Goal: Task Accomplishment & Management: Use online tool/utility

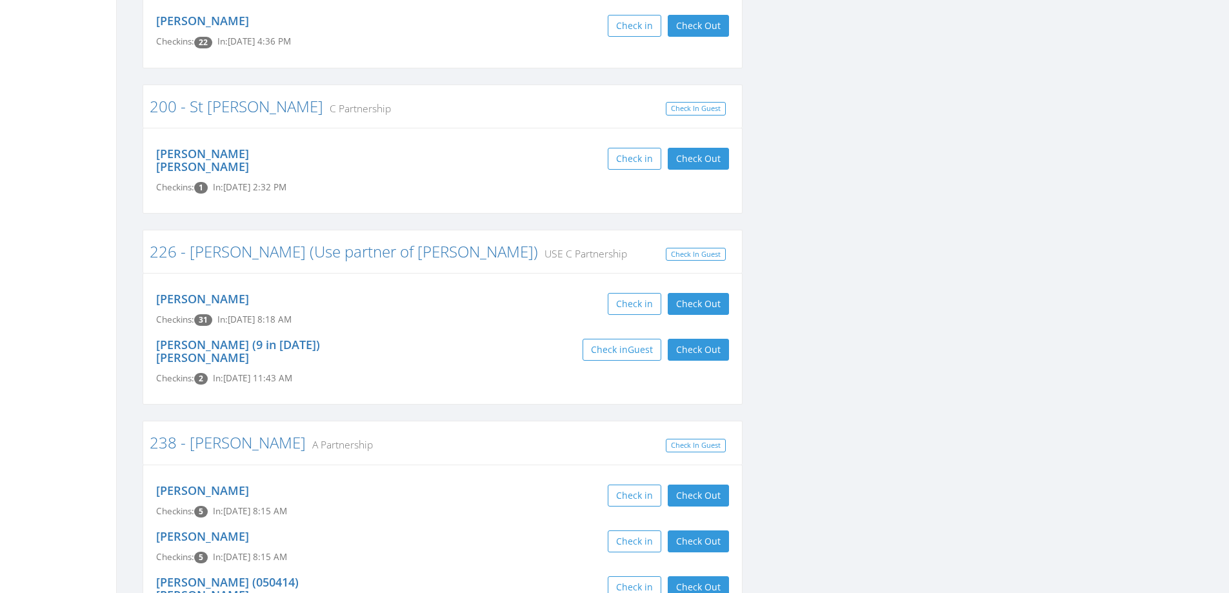
scroll to position [2257, 0]
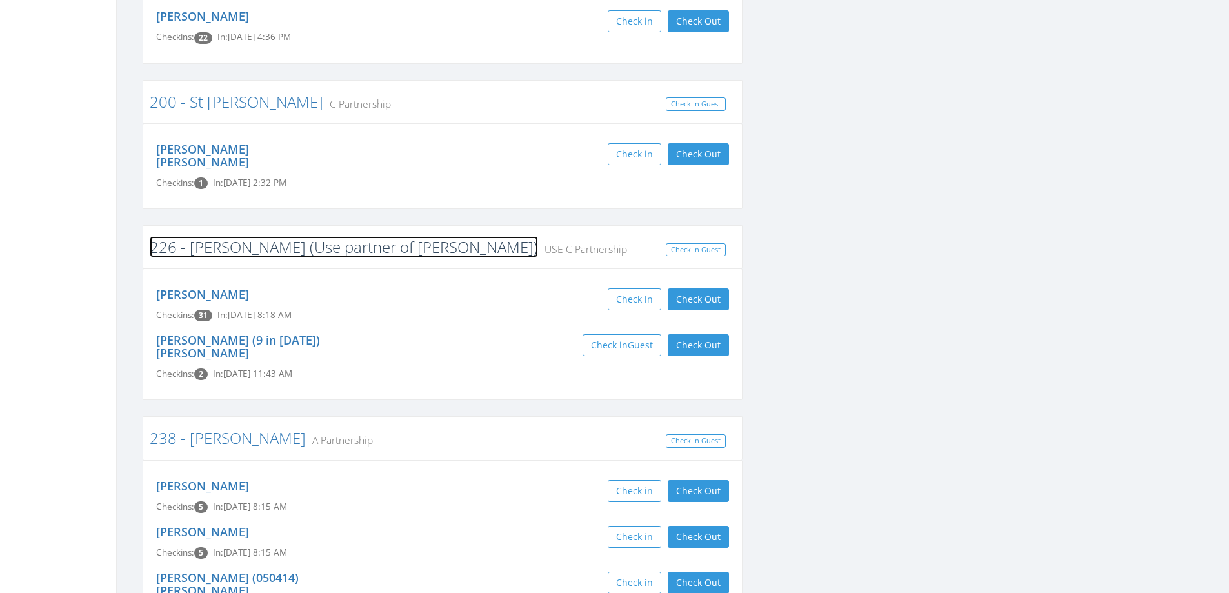
click at [218, 236] on link "226 - [PERSON_NAME] (Use partner of [PERSON_NAME])" at bounding box center [344, 246] width 388 height 21
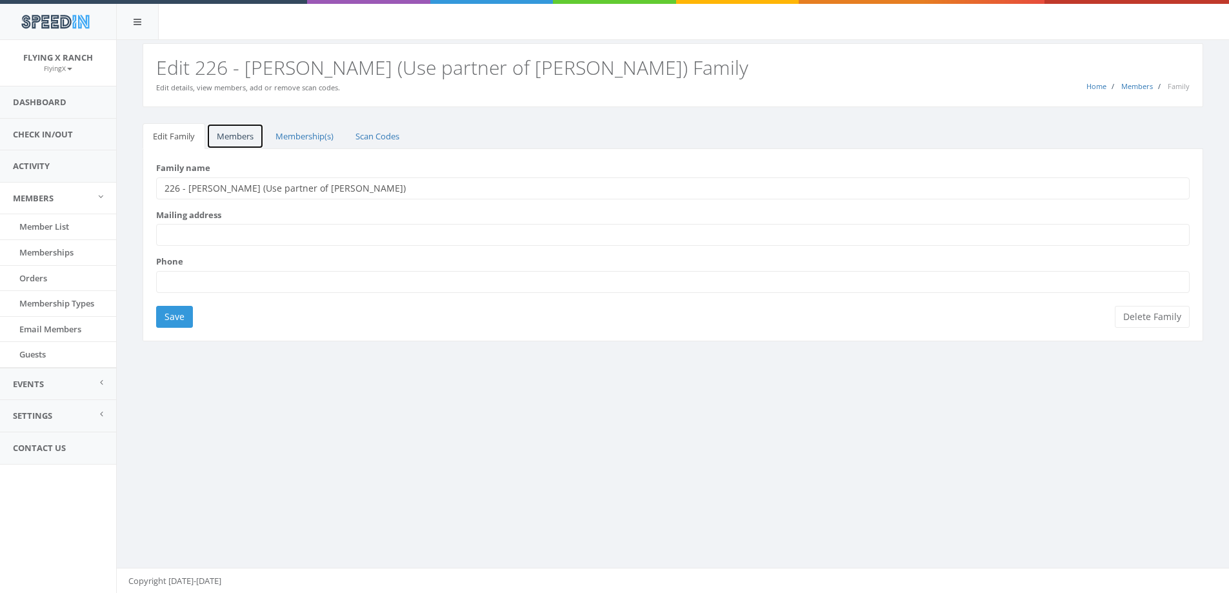
click at [236, 138] on link "Members" at bounding box center [234, 136] width 57 height 26
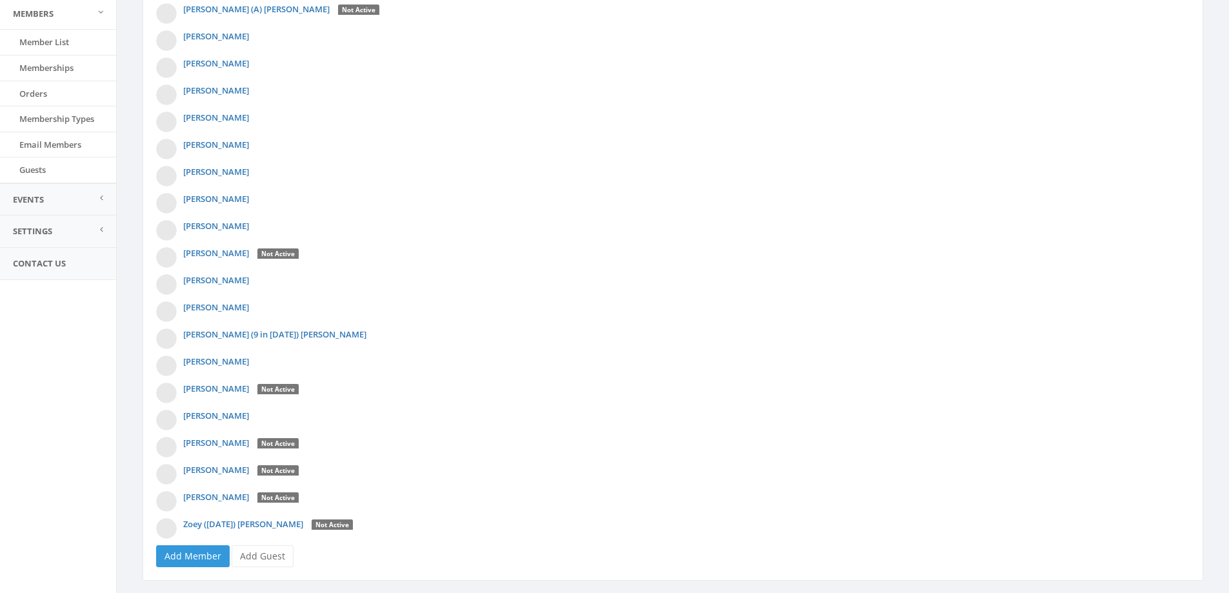
scroll to position [214, 0]
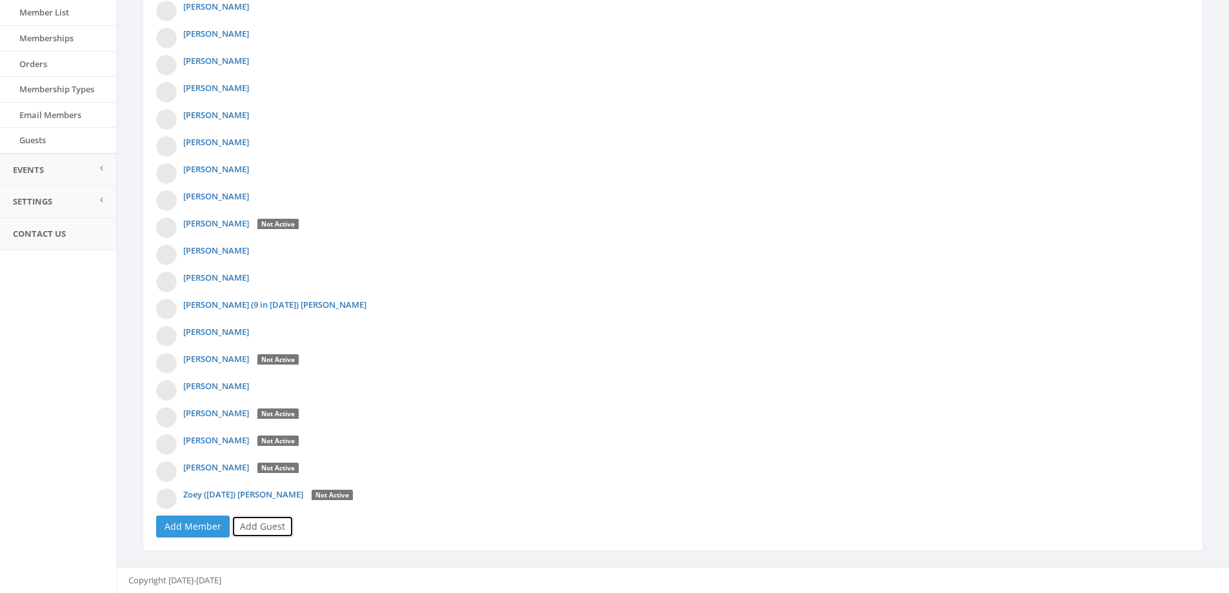
click at [240, 517] on link "Add Guest" at bounding box center [263, 526] width 62 height 22
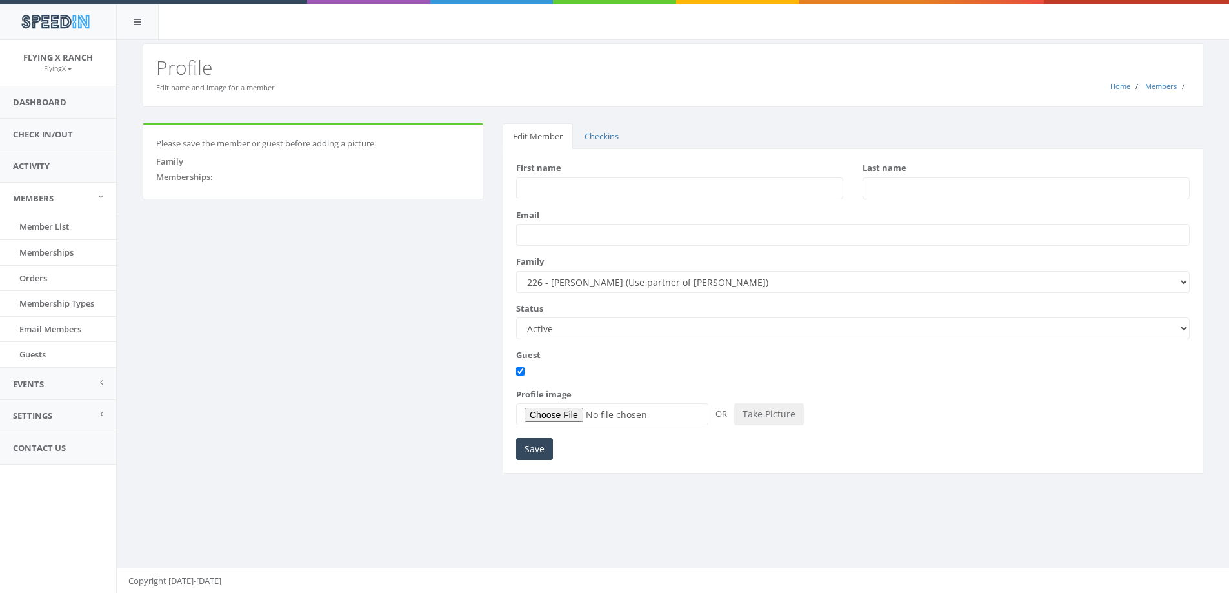
click at [548, 185] on input "First name" at bounding box center [679, 188] width 327 height 22
type input "Daniel"
type input "Haiar"
click at [531, 449] on input "Save" at bounding box center [534, 449] width 37 height 22
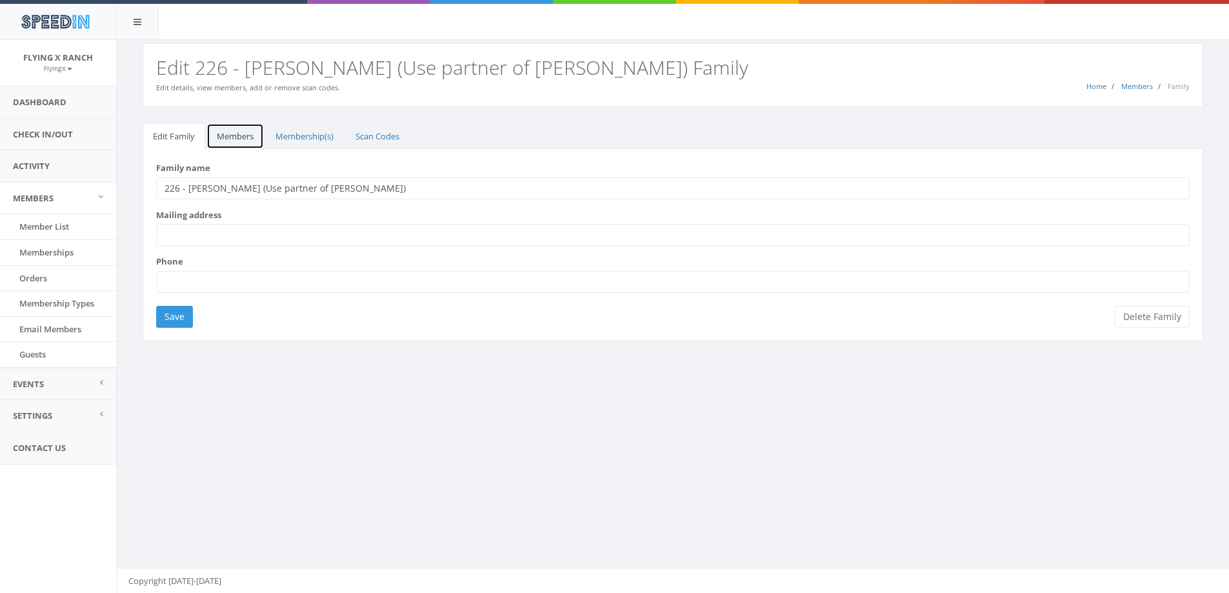
click at [232, 139] on link "Members" at bounding box center [234, 136] width 57 height 26
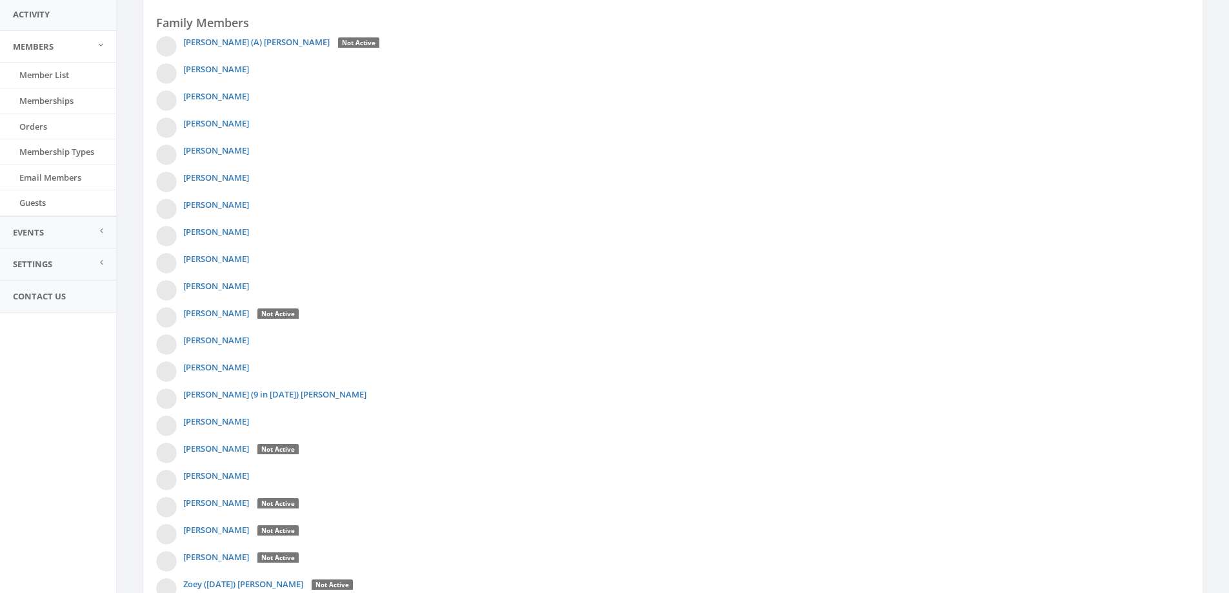
scroll to position [241, 0]
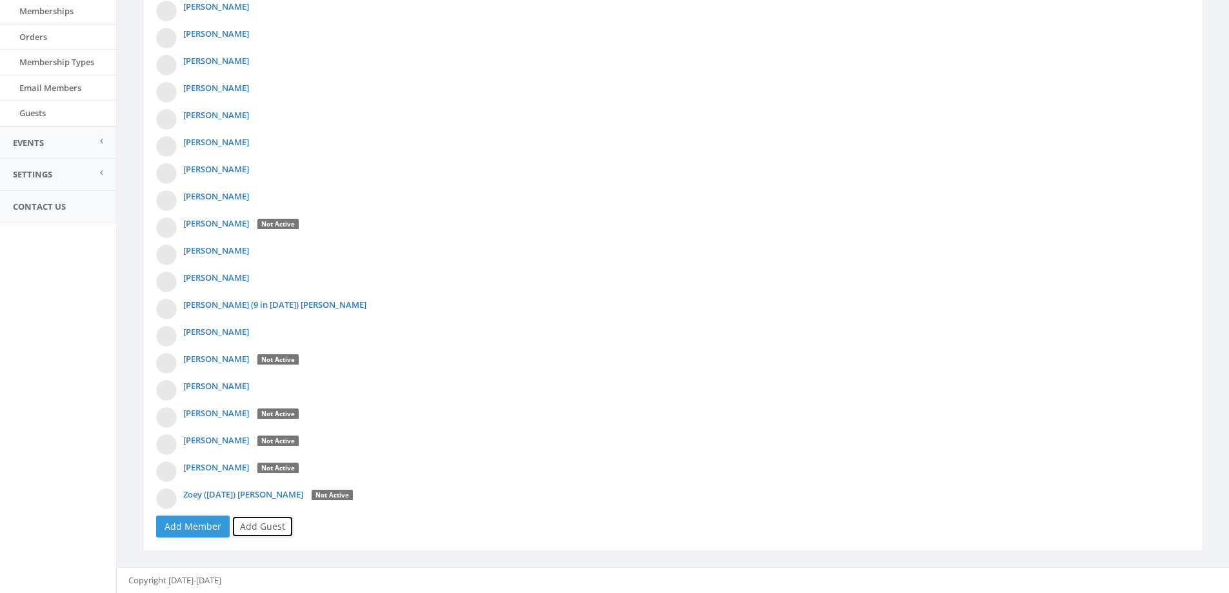
click at [263, 519] on link "Add Guest" at bounding box center [263, 526] width 62 height 22
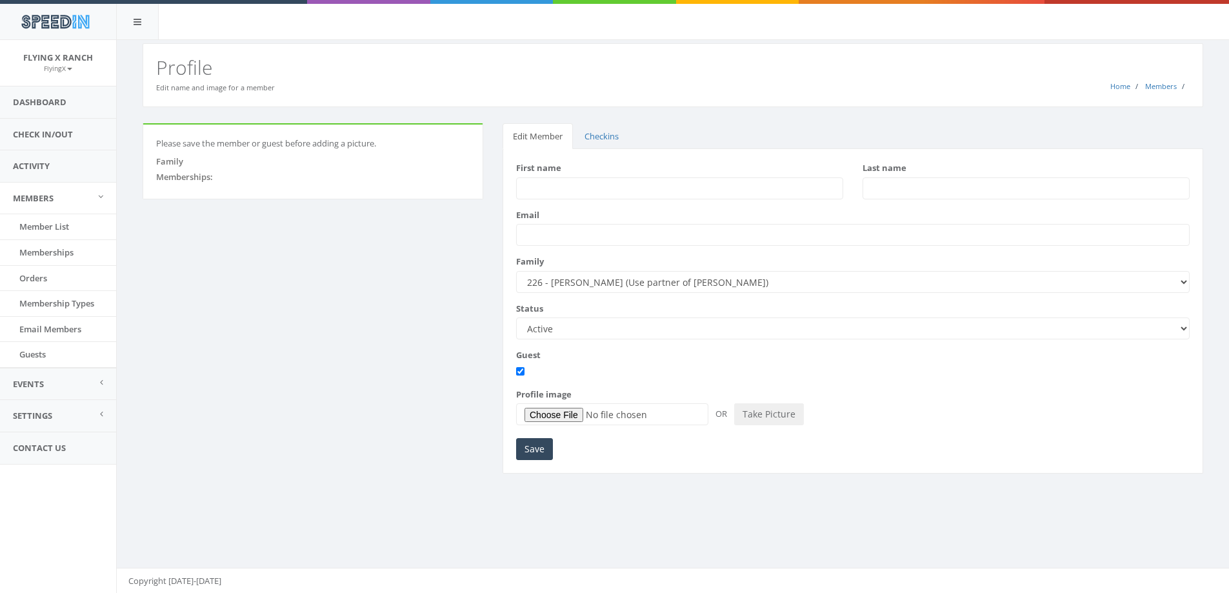
click at [582, 186] on input "First name" at bounding box center [679, 188] width 327 height 22
type input "[PERSON_NAME]"
click at [541, 449] on input "Save" at bounding box center [534, 449] width 37 height 22
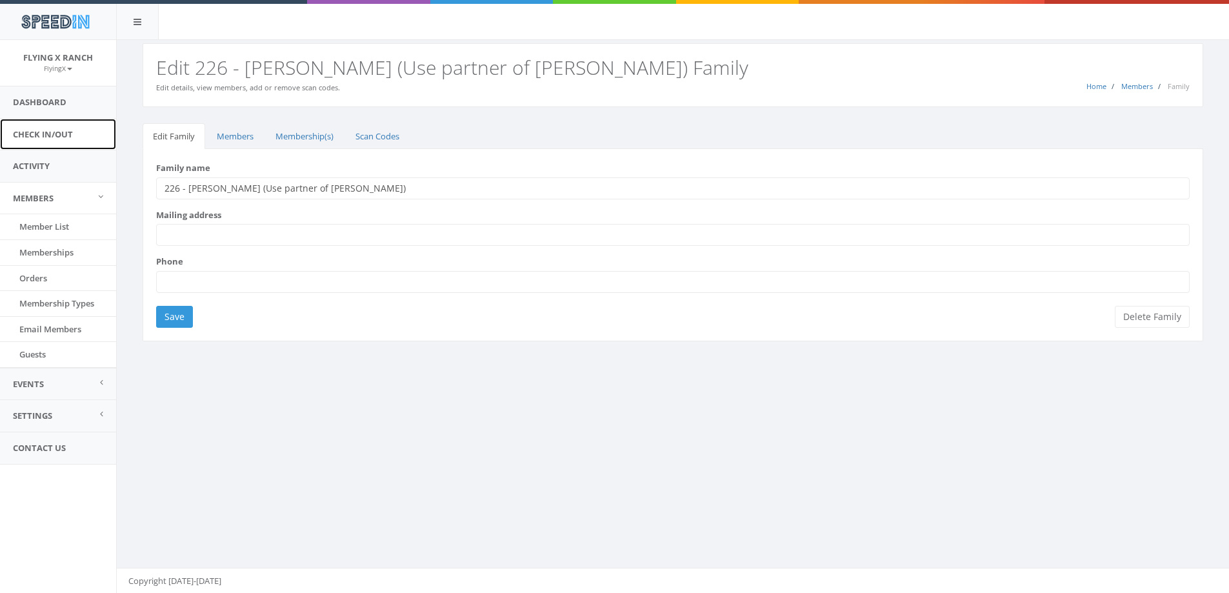
click at [50, 135] on link "Check In/Out" at bounding box center [58, 135] width 116 height 32
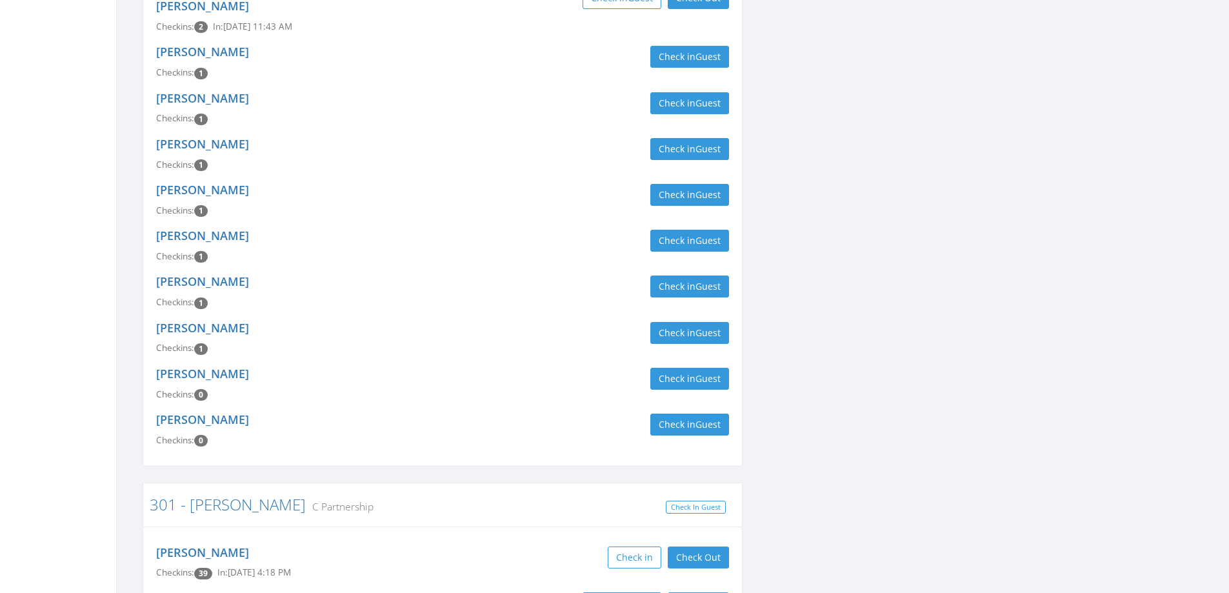
scroll to position [516, 0]
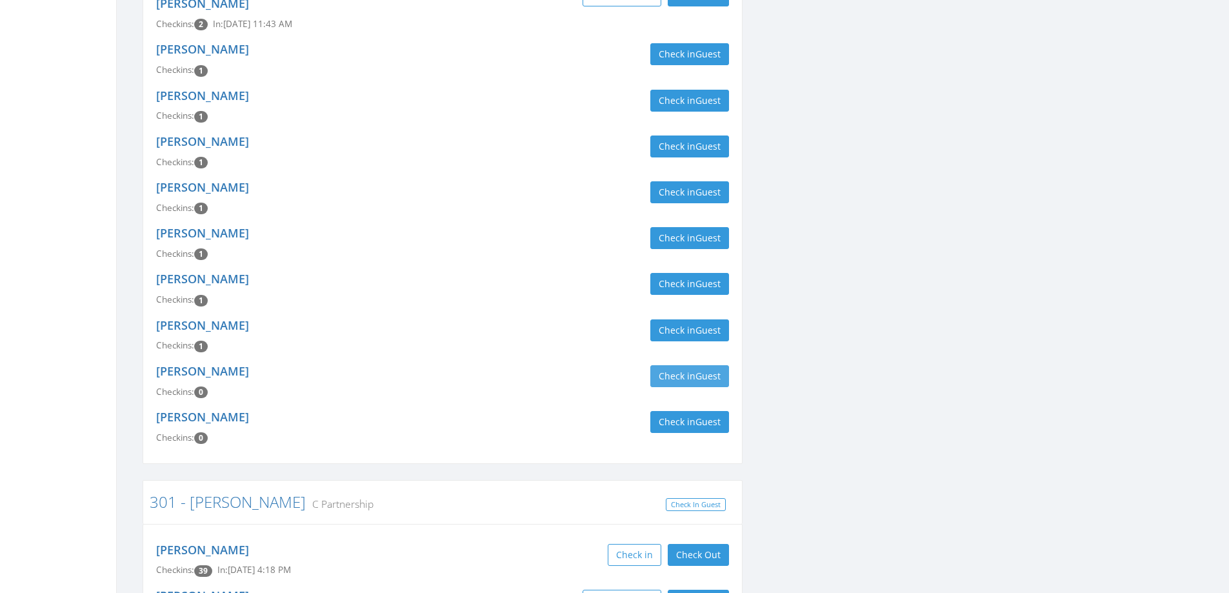
type input "haia"
click at [689, 365] on button "Check in Guest" at bounding box center [689, 376] width 79 height 22
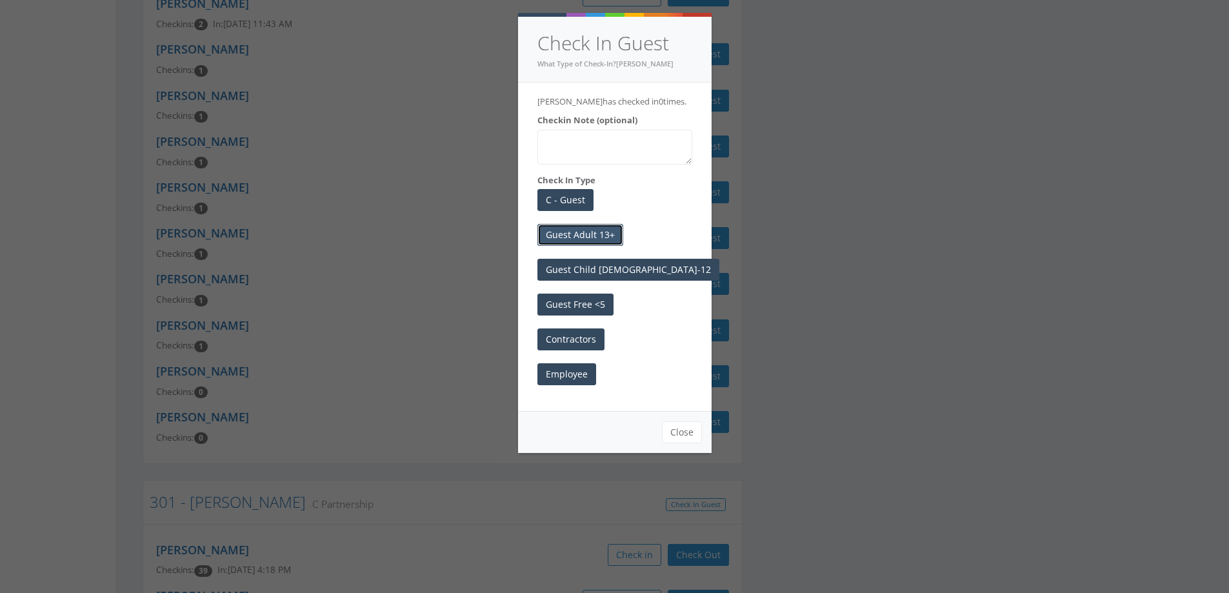
click at [595, 226] on button "Guest Adult 13+" at bounding box center [580, 235] width 86 height 22
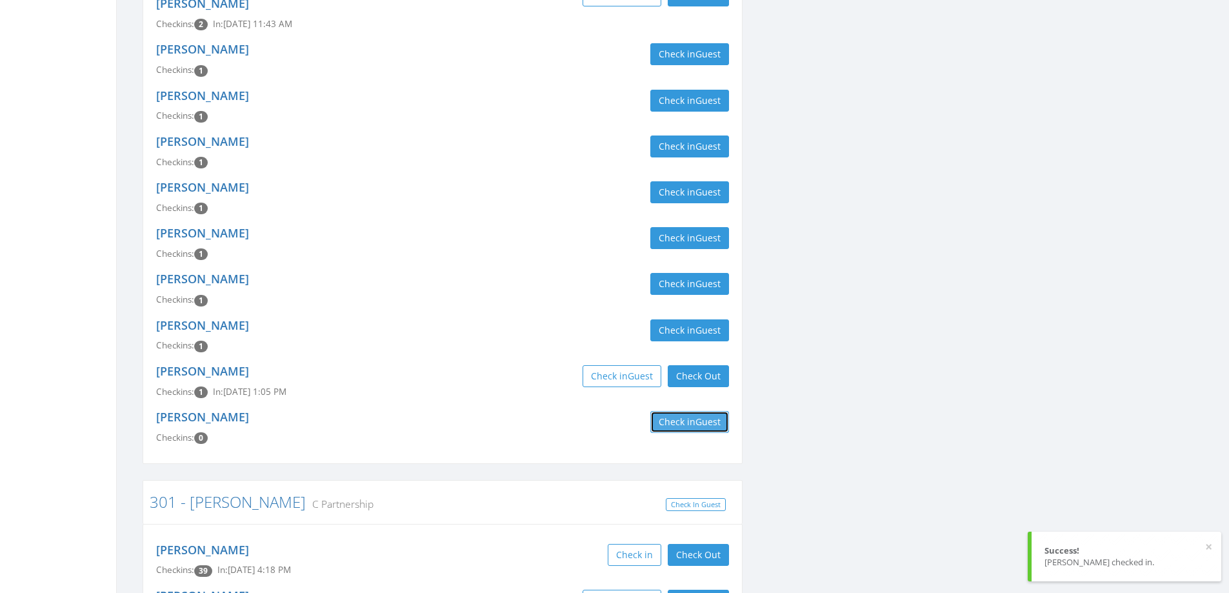
click at [705, 415] on span "Guest" at bounding box center [707, 421] width 25 height 12
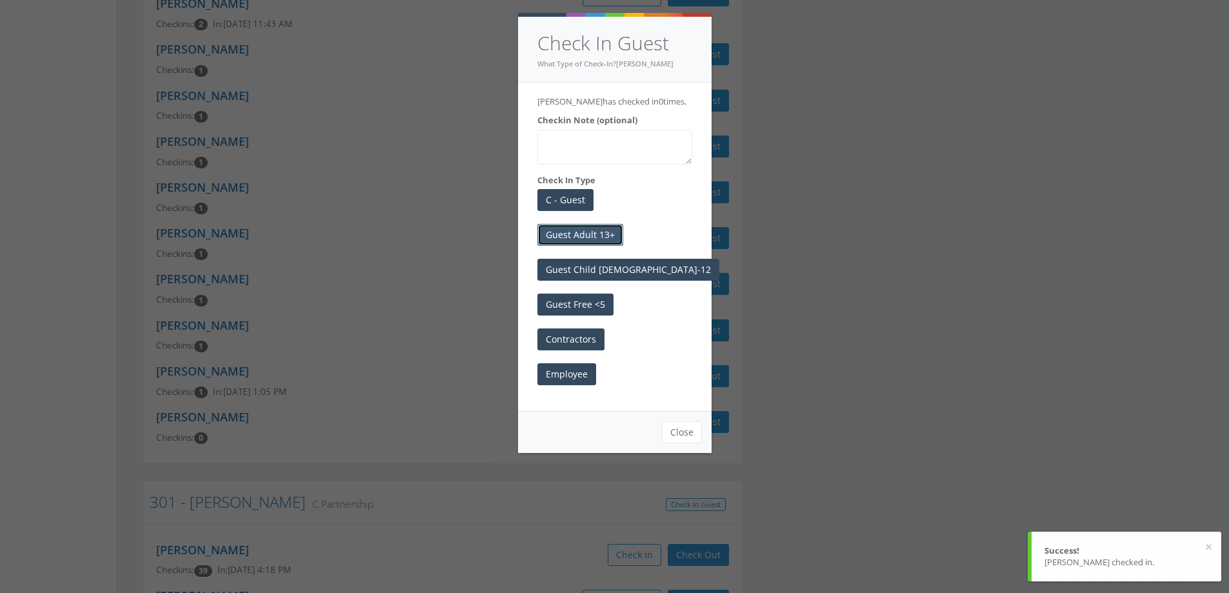
click at [581, 228] on button "Guest Adult 13+" at bounding box center [580, 235] width 86 height 22
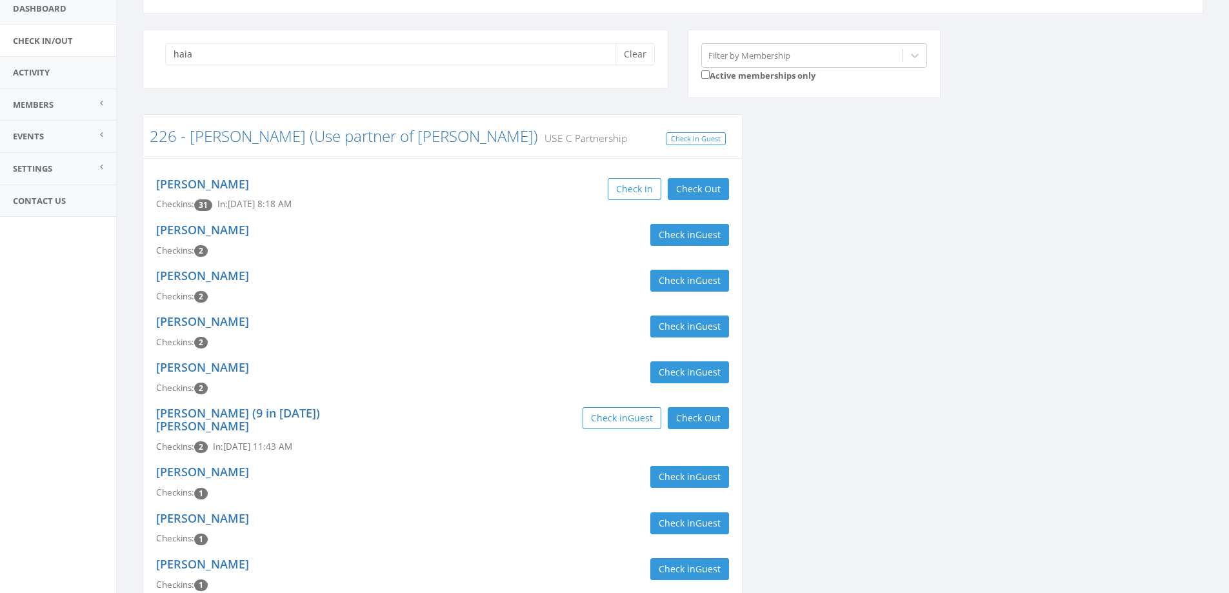
scroll to position [0, 0]
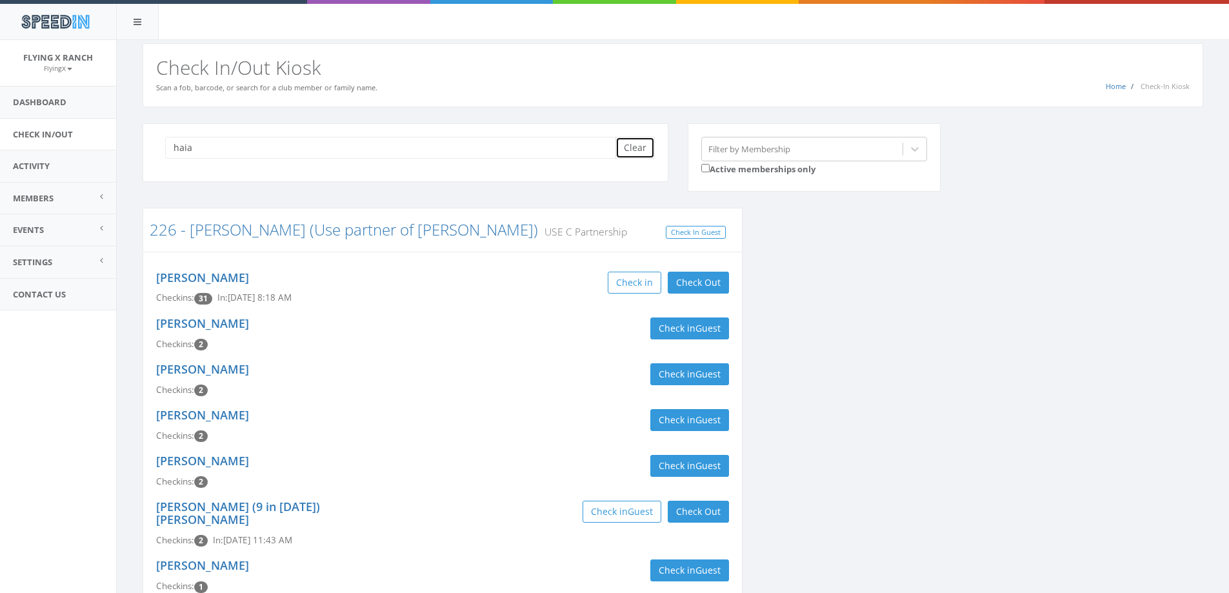
click at [638, 148] on button "Clear" at bounding box center [634, 148] width 39 height 22
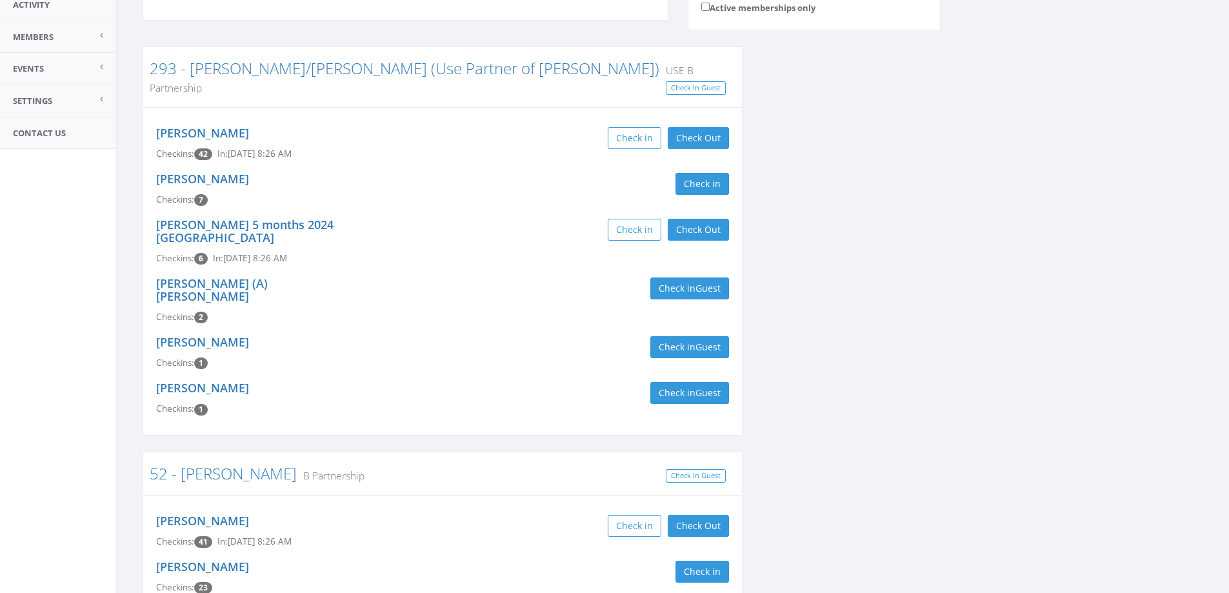
scroll to position [256, 0]
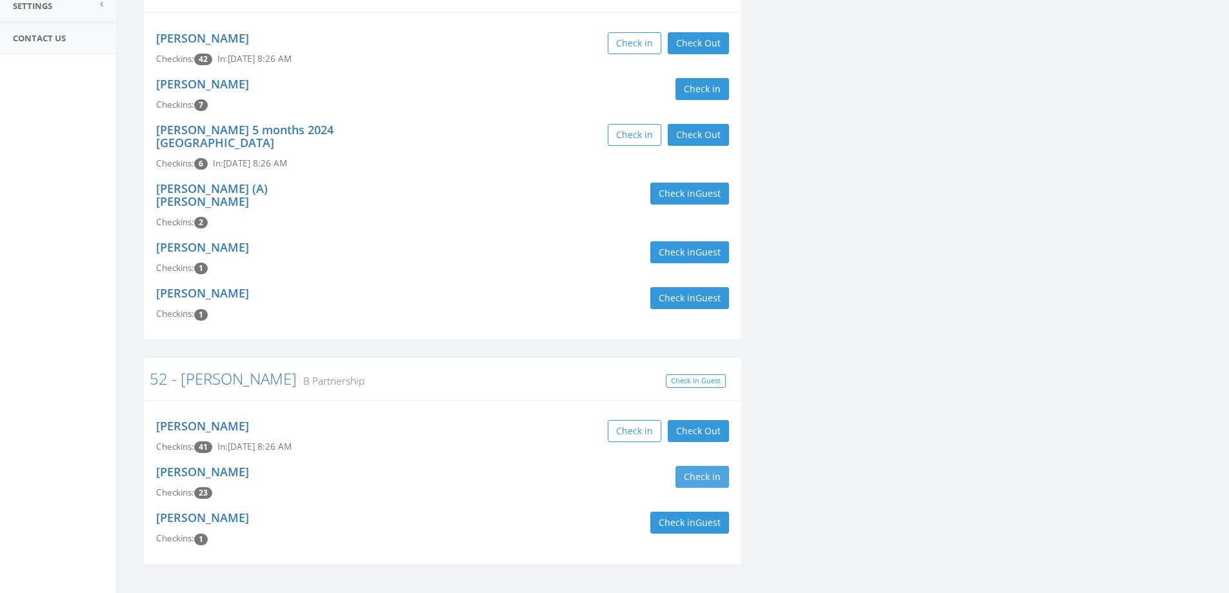
type input "kenworthy"
click at [715, 466] on button "Check in" at bounding box center [702, 477] width 54 height 22
click at [484, 370] on h3 "52 - Kenworthy B Partnership" at bounding box center [443, 378] width 586 height 17
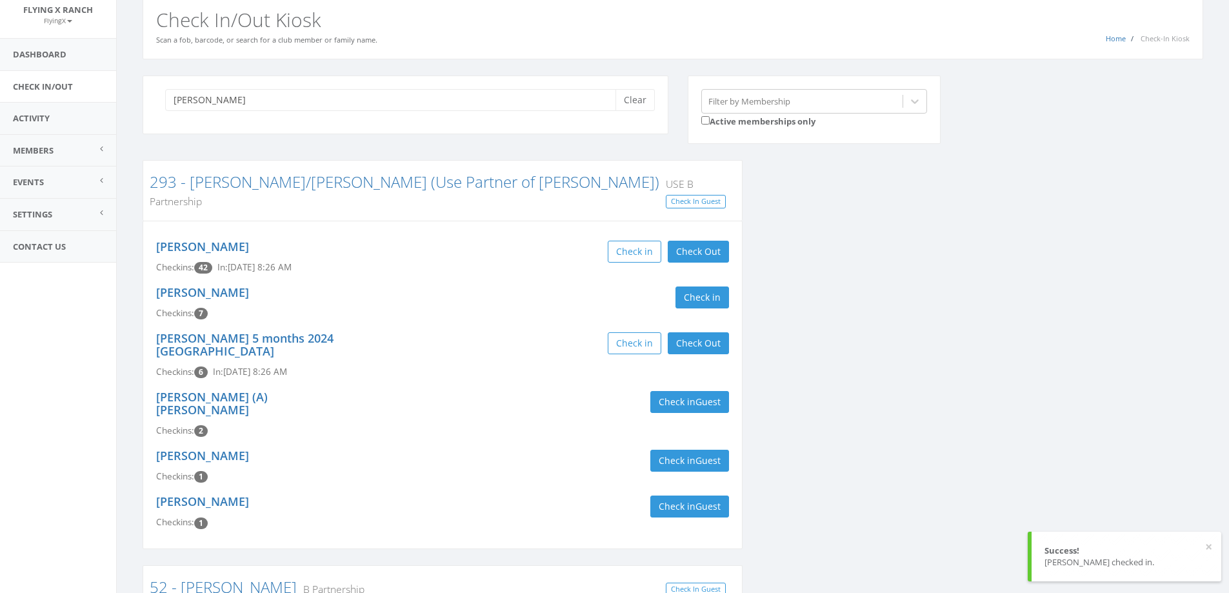
scroll to position [0, 0]
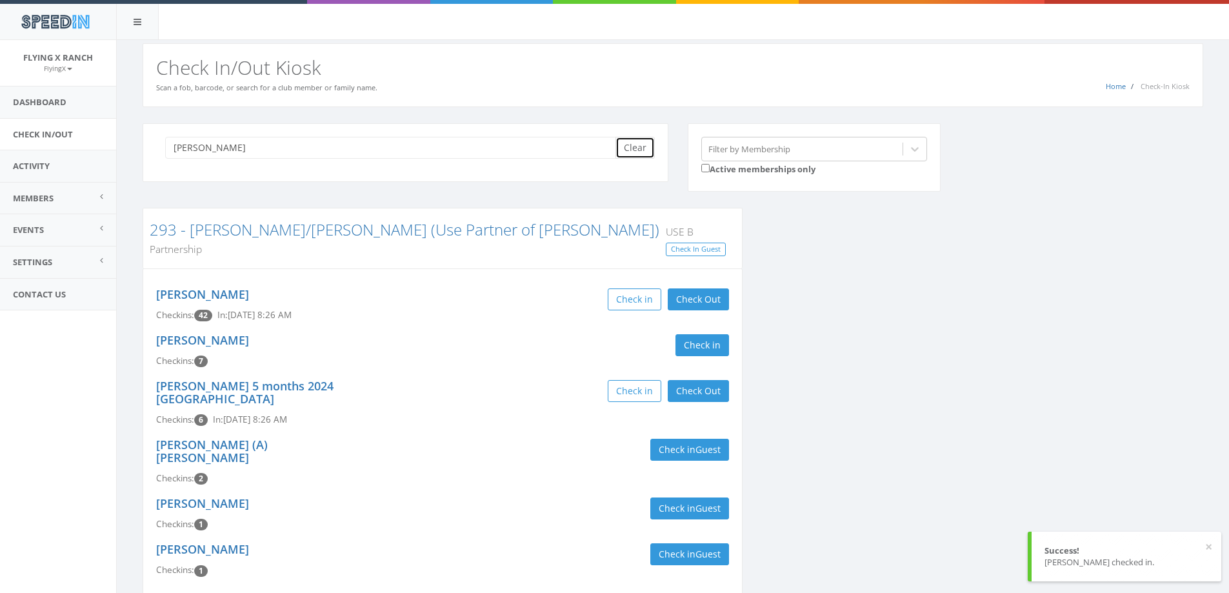
click at [633, 152] on button "Clear" at bounding box center [634, 148] width 39 height 22
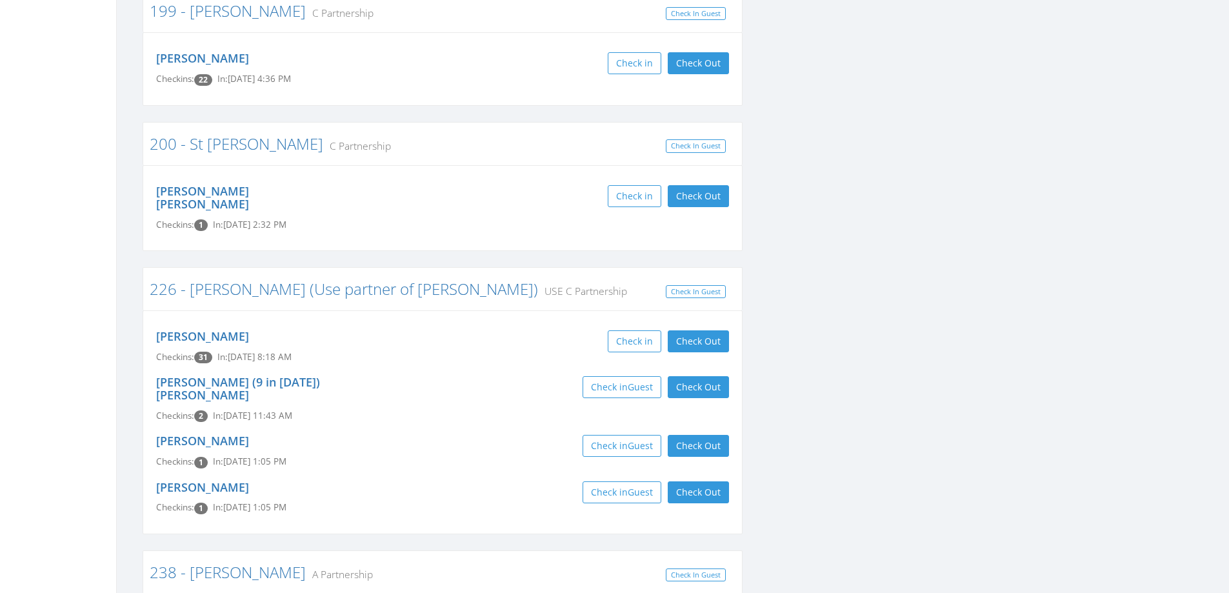
scroll to position [2193, 0]
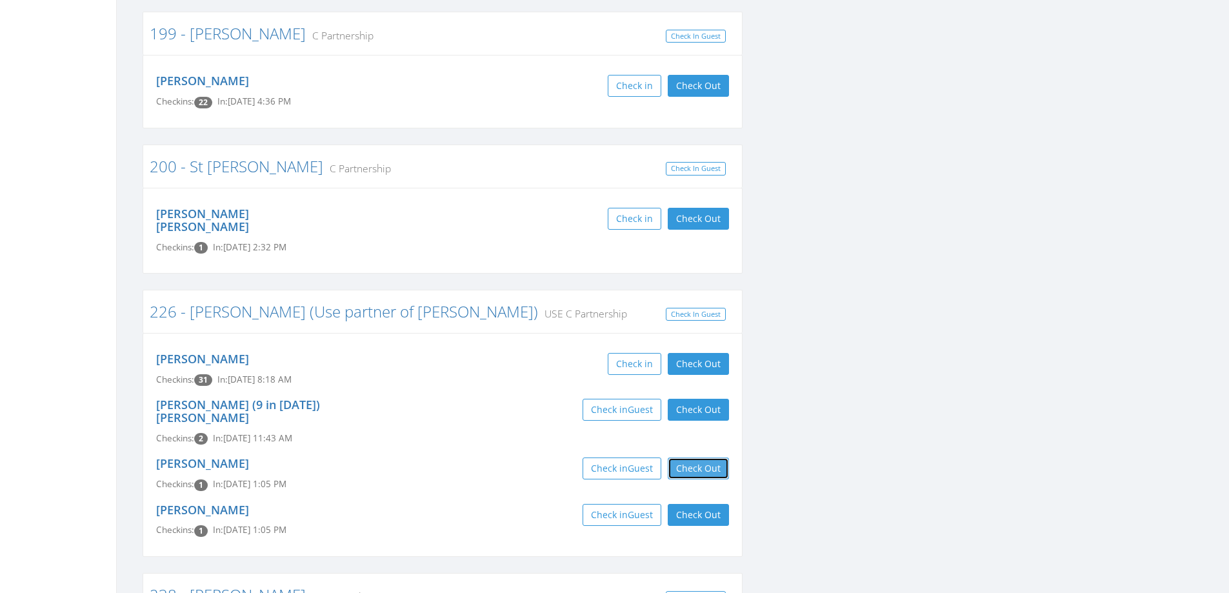
click at [687, 457] on button "Check Out" at bounding box center [698, 468] width 61 height 22
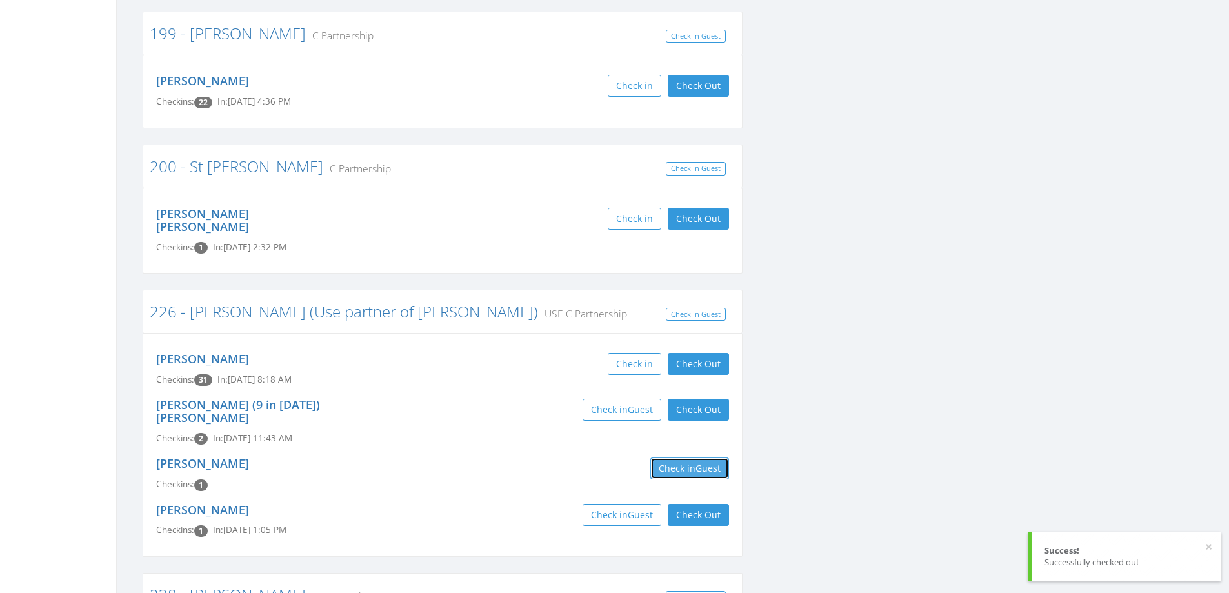
click at [687, 457] on button "Check in Guest" at bounding box center [689, 468] width 79 height 22
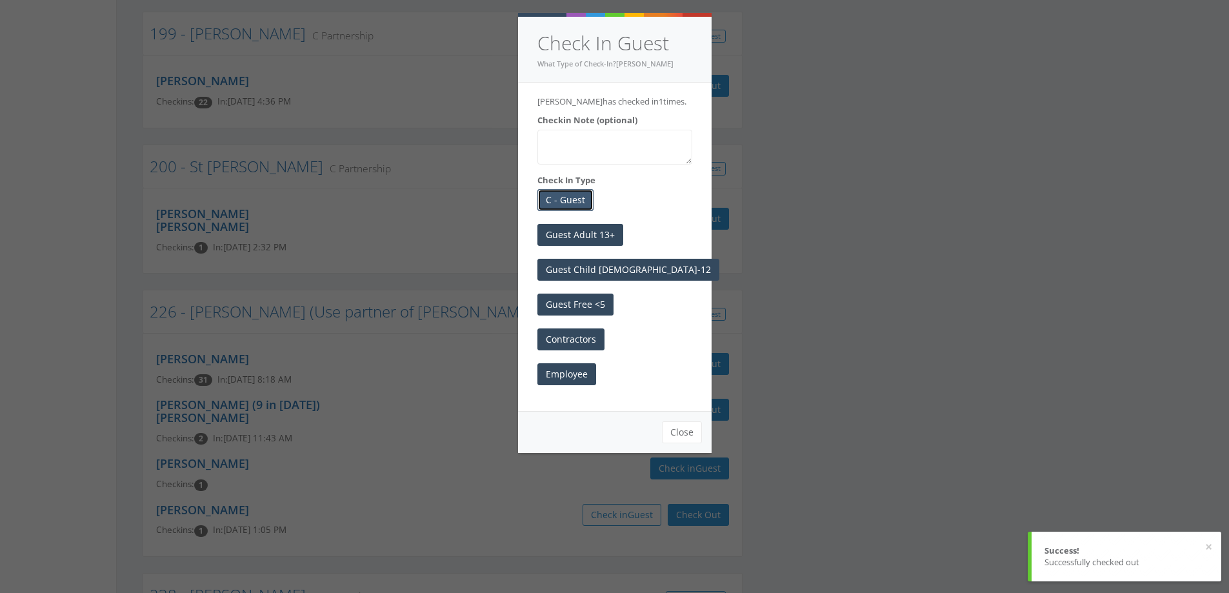
click at [560, 197] on button "C - Guest" at bounding box center [565, 200] width 56 height 22
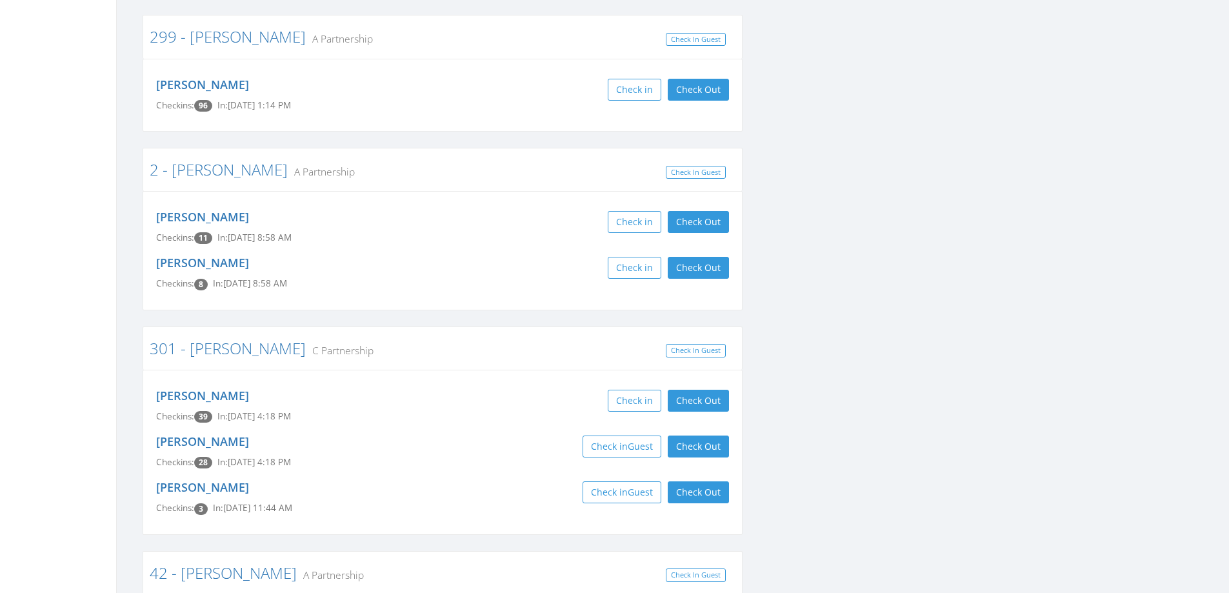
scroll to position [4321, 0]
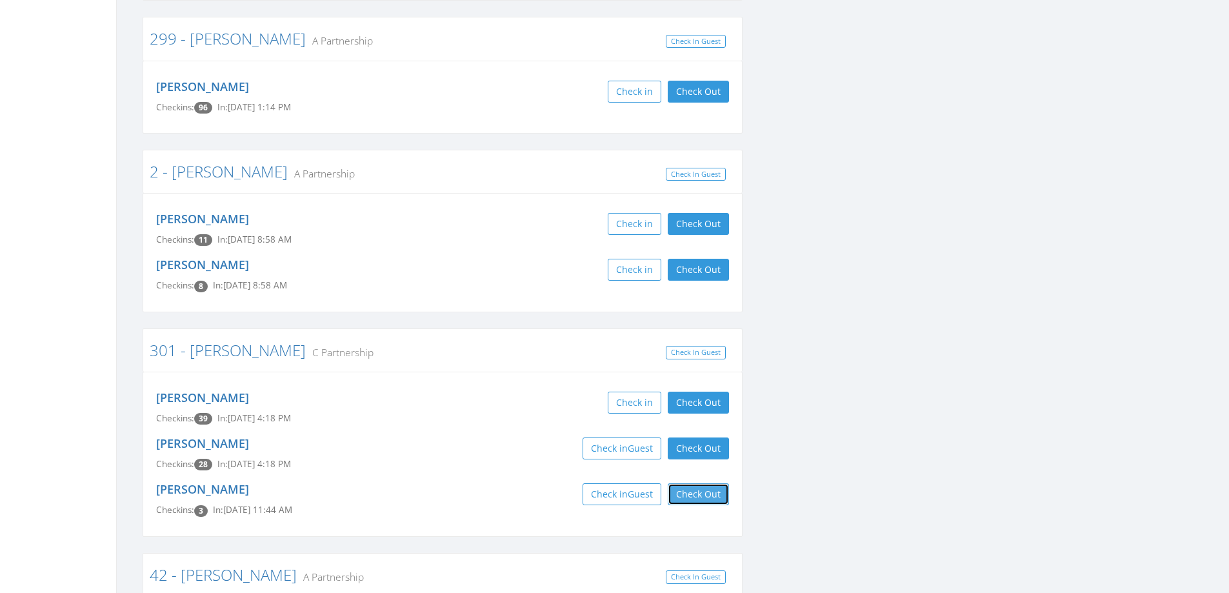
click at [692, 483] on button "Check Out" at bounding box center [698, 494] width 61 height 22
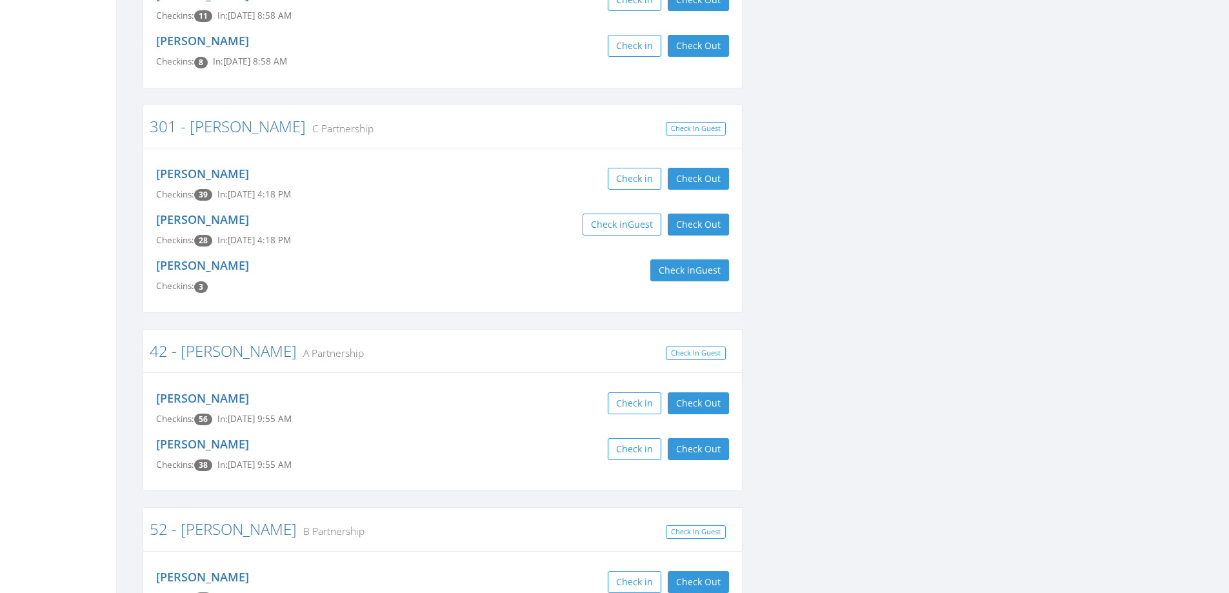
scroll to position [4450, 0]
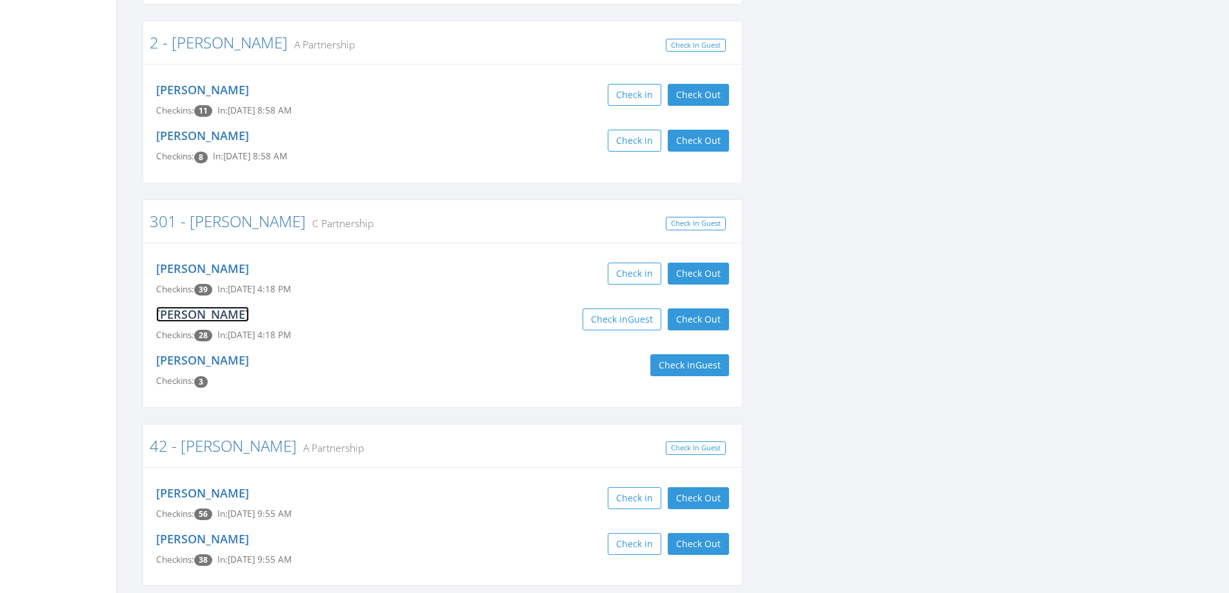
click at [183, 306] on link "DeDe Haiar" at bounding box center [202, 313] width 93 height 15
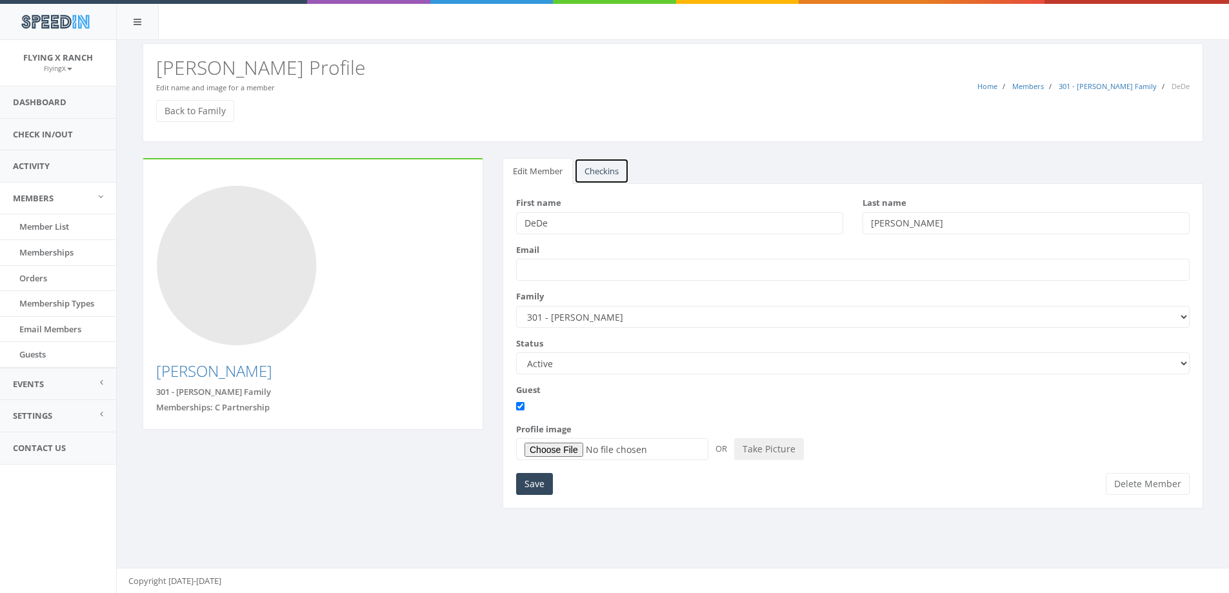
click at [607, 171] on link "Checkins" at bounding box center [601, 171] width 55 height 26
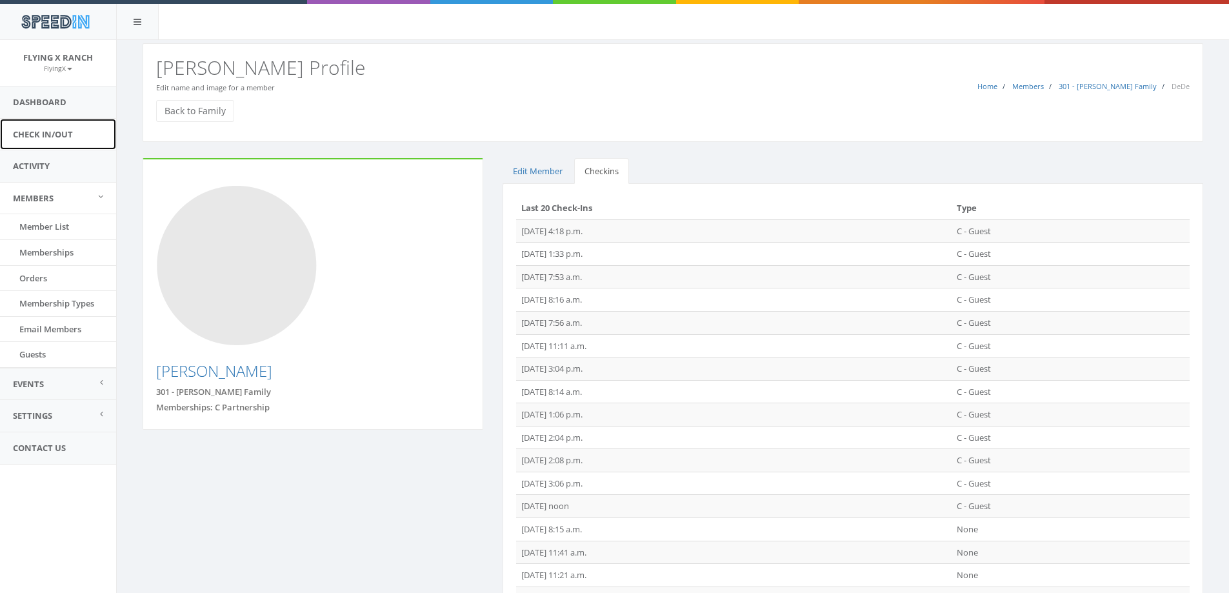
click at [62, 134] on link "Check In/Out" at bounding box center [58, 135] width 116 height 32
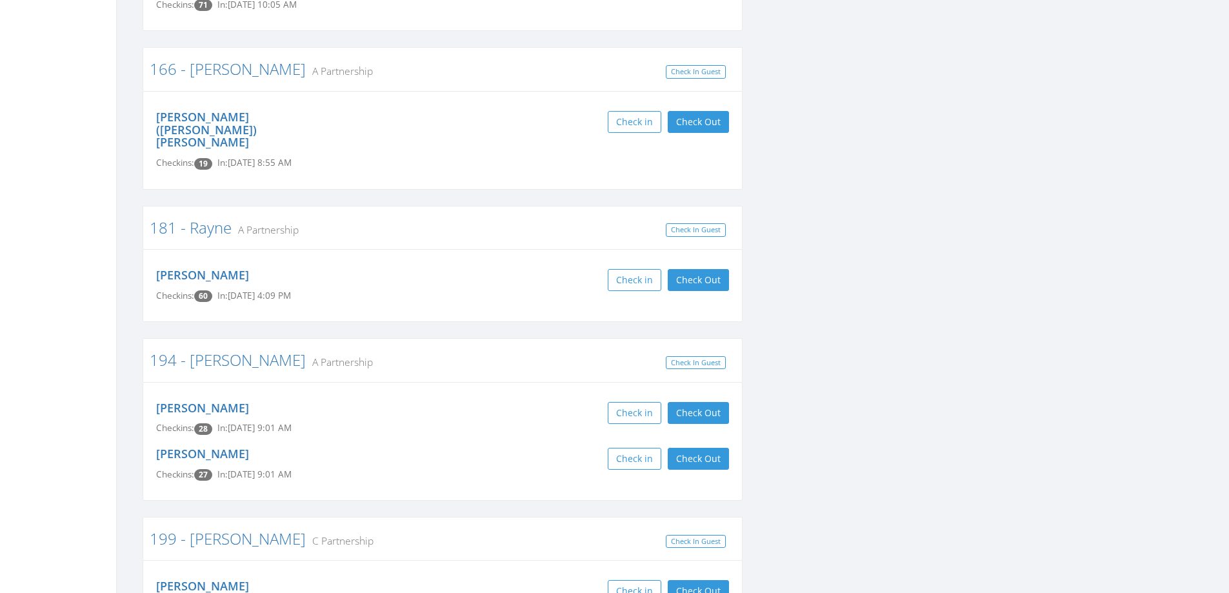
scroll to position [1806, 0]
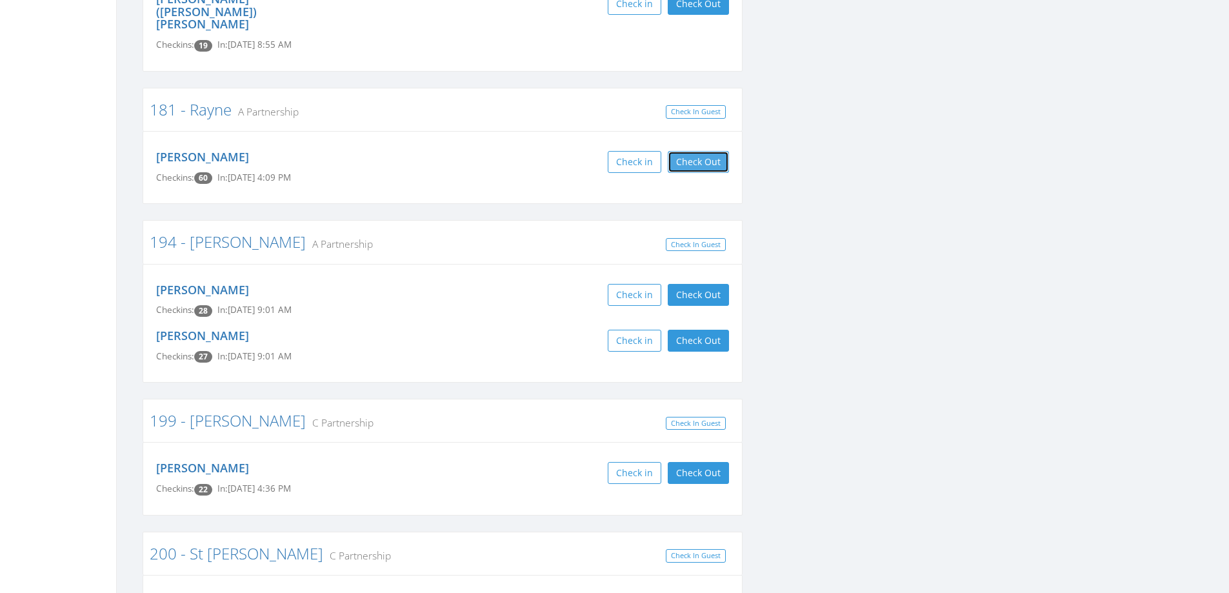
click at [688, 151] on button "Check Out" at bounding box center [698, 162] width 61 height 22
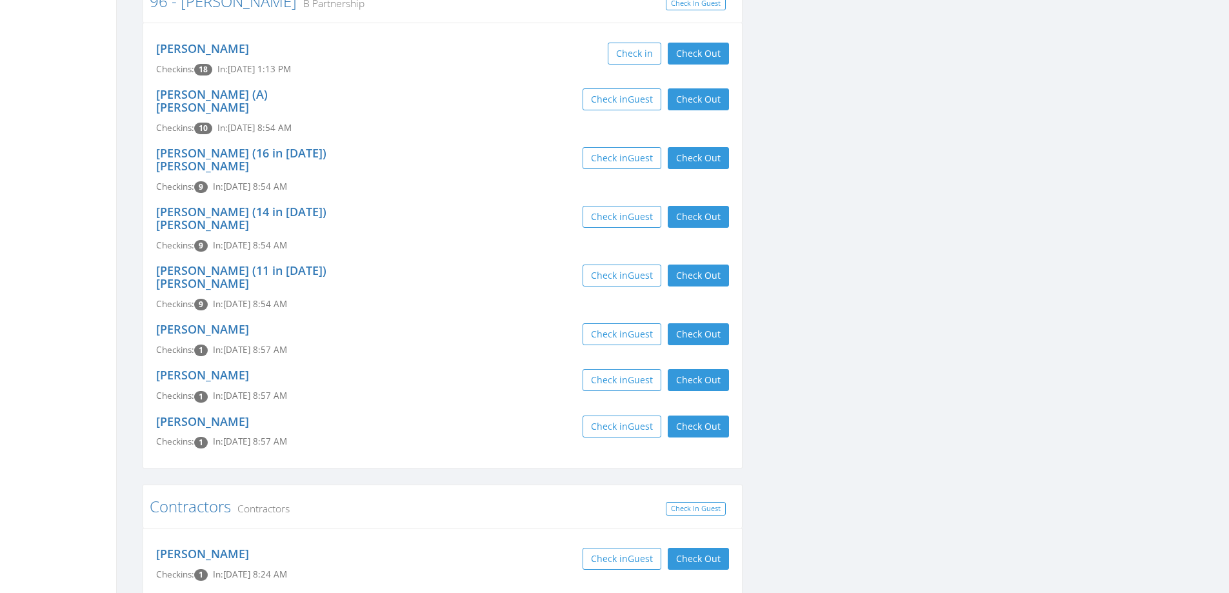
scroll to position [5923, 0]
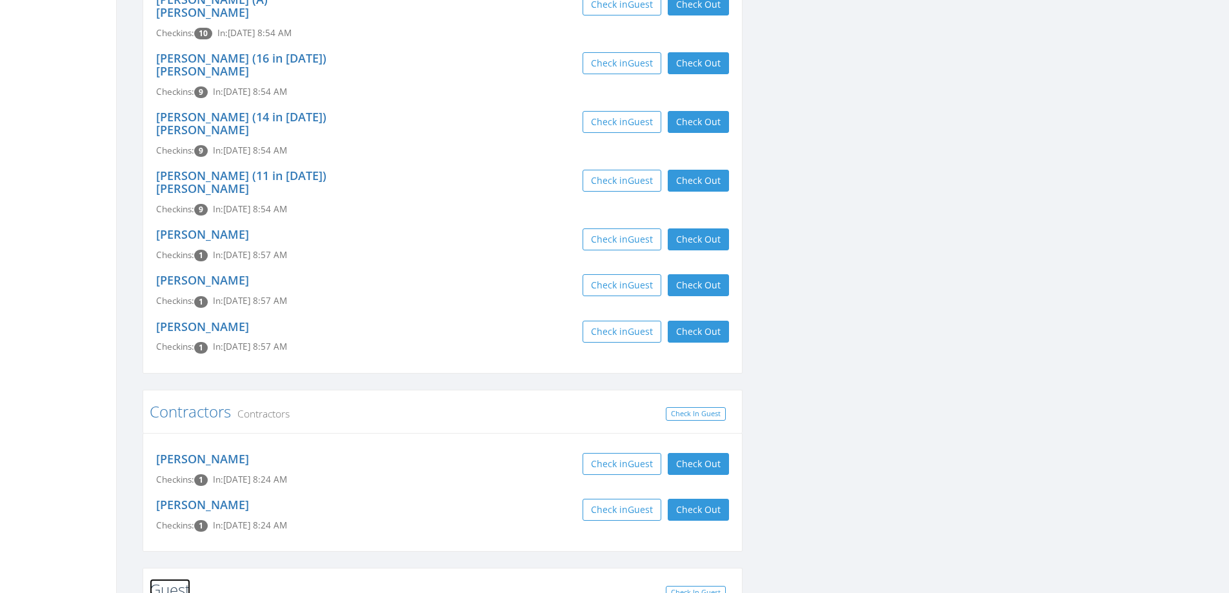
click at [160, 579] on link "Guest" at bounding box center [170, 589] width 41 height 21
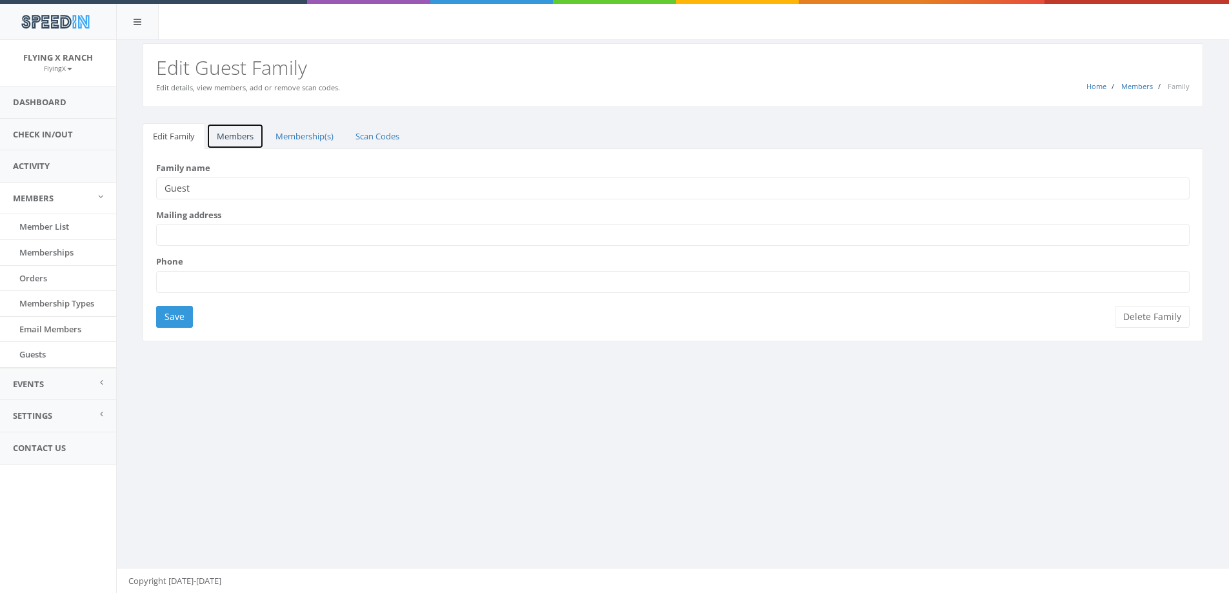
click at [241, 139] on link "Members" at bounding box center [234, 136] width 57 height 26
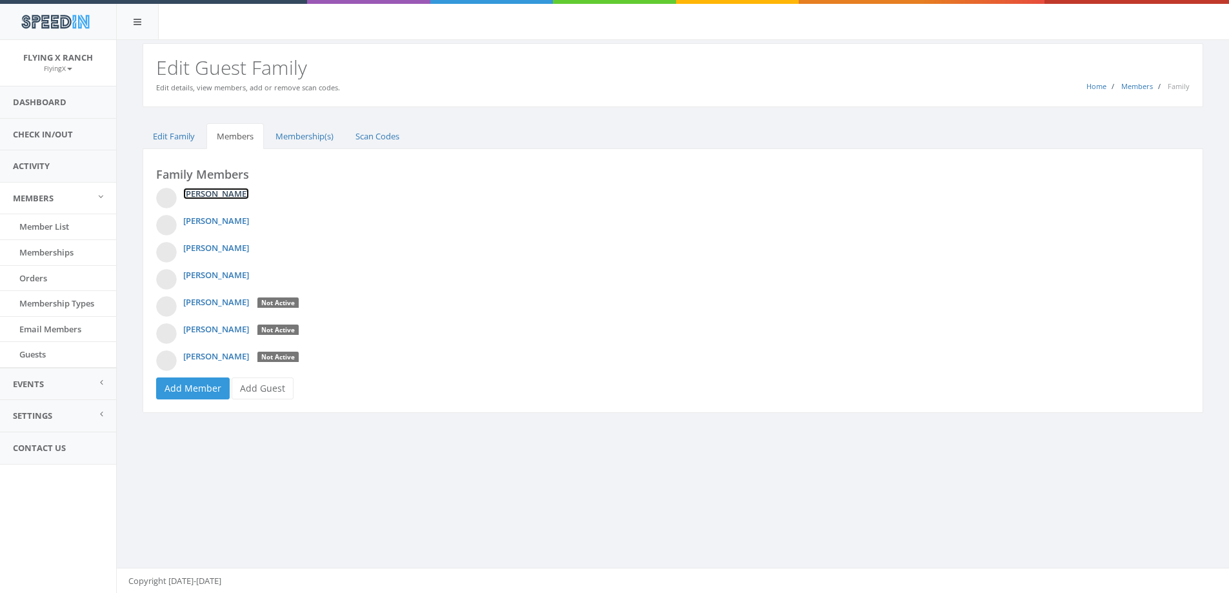
click at [212, 191] on link "[PERSON_NAME]" at bounding box center [216, 194] width 66 height 12
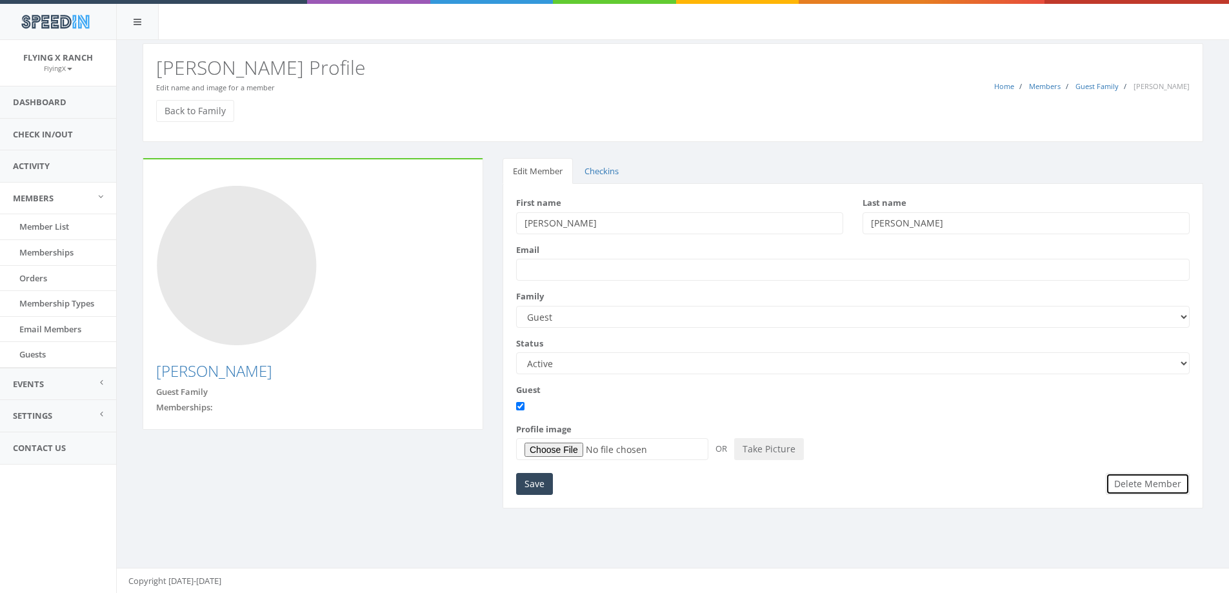
click at [1177, 488] on button "Delete Member" at bounding box center [1148, 484] width 84 height 22
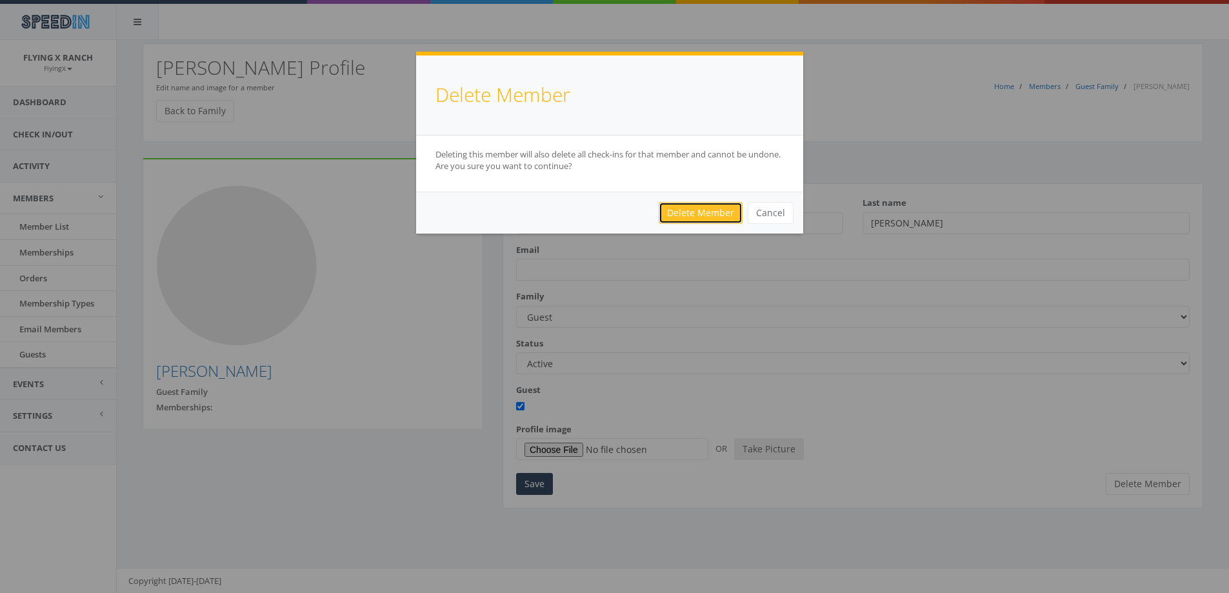
click at [671, 212] on link "Delete Member" at bounding box center [701, 213] width 84 height 22
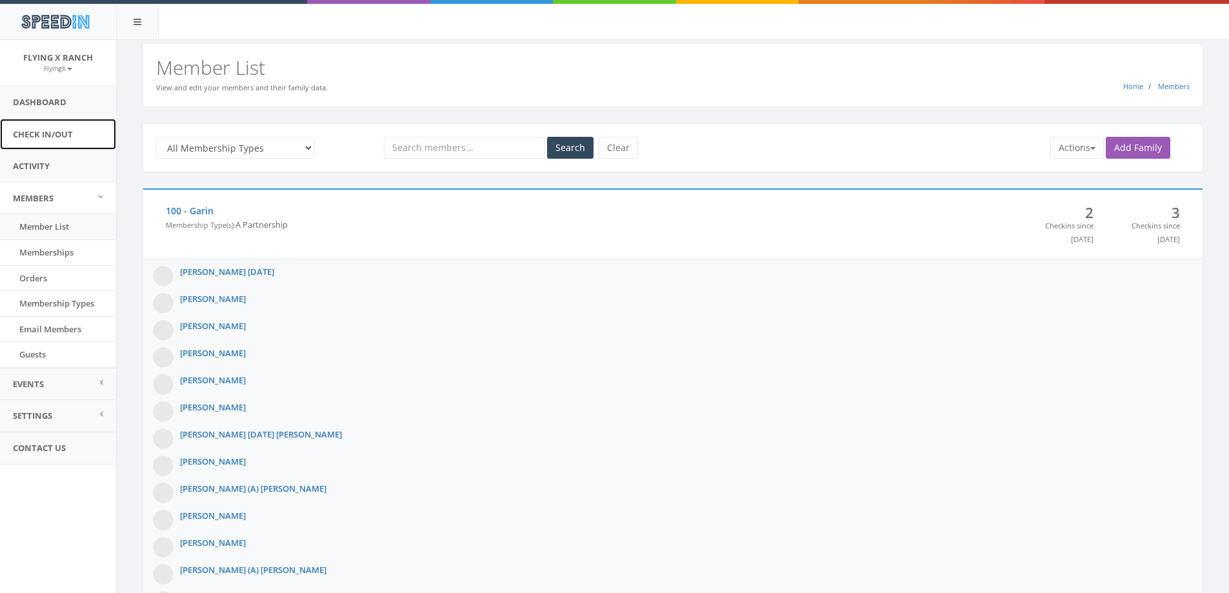
click at [42, 134] on link "Check In/Out" at bounding box center [58, 135] width 116 height 32
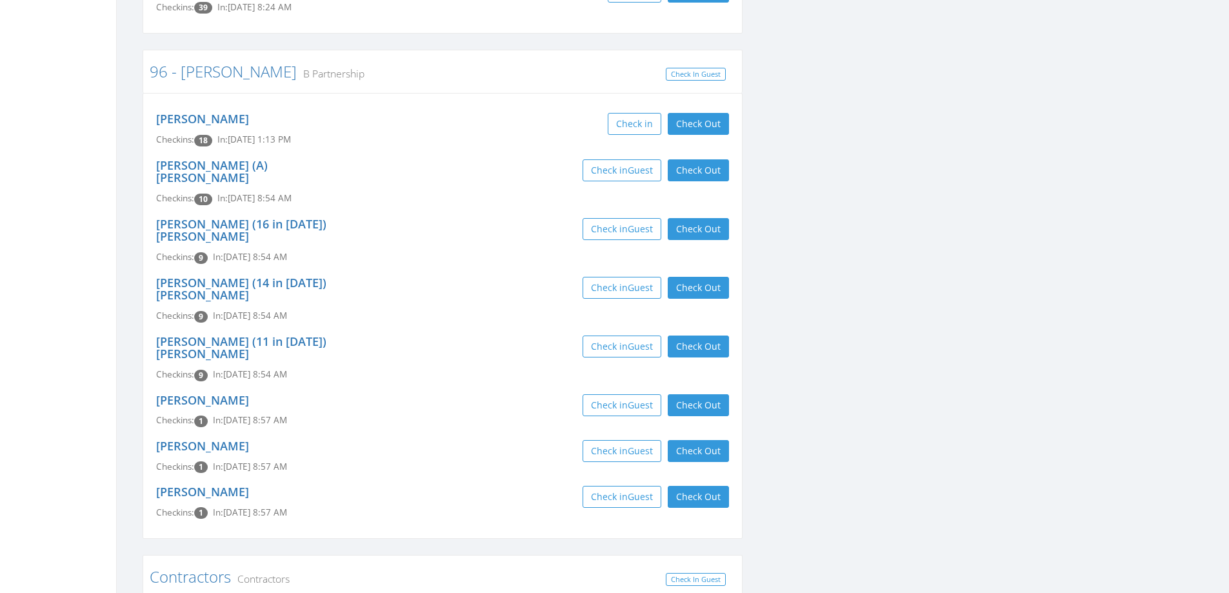
scroll to position [5744, 0]
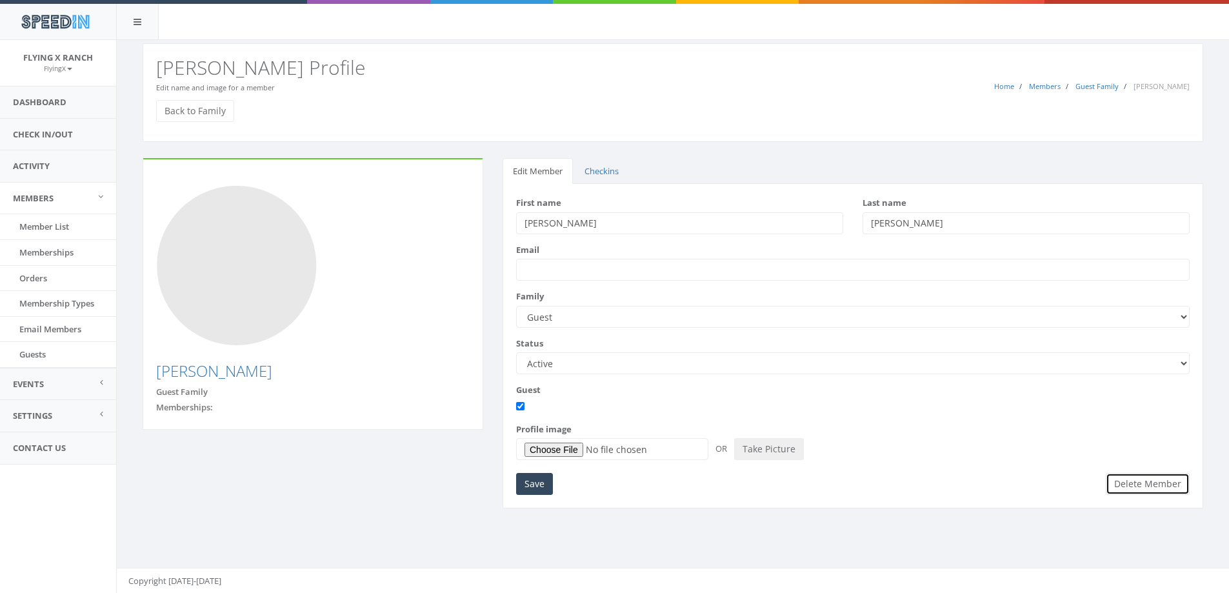
click at [1135, 479] on button "Delete Member" at bounding box center [1148, 484] width 84 height 22
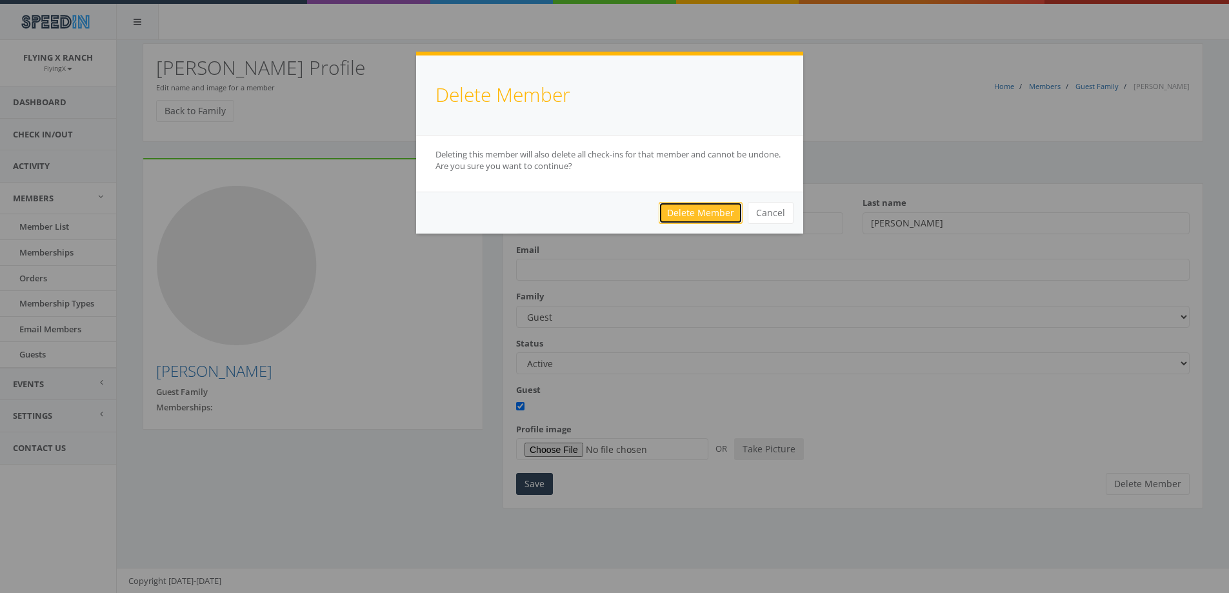
click at [684, 211] on link "Delete Member" at bounding box center [701, 213] width 84 height 22
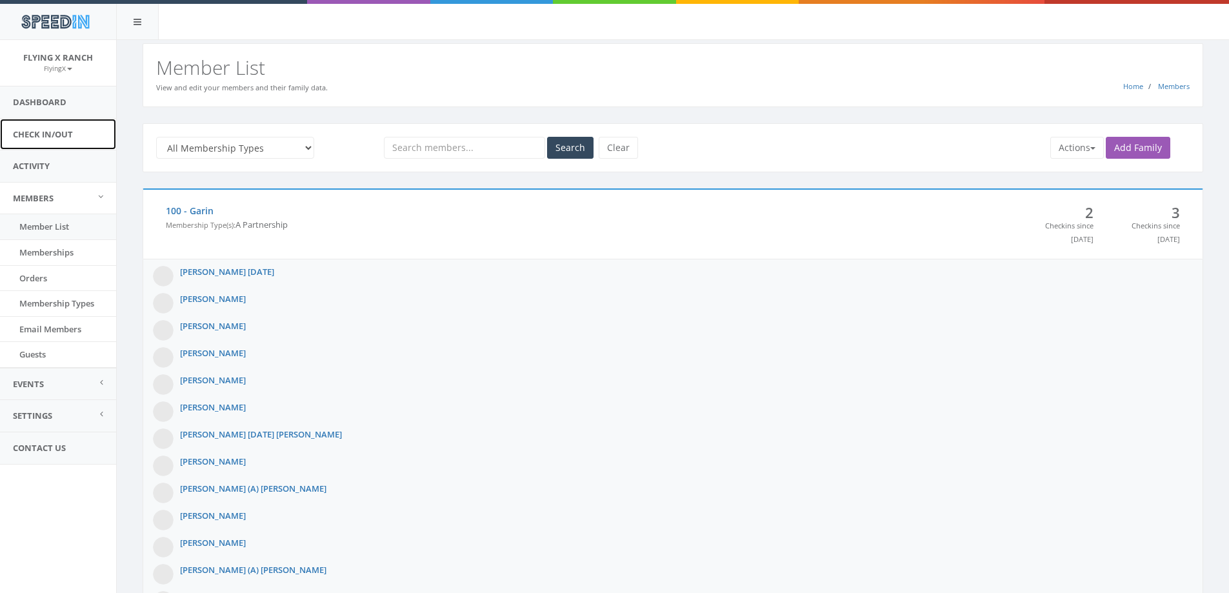
click at [44, 135] on link "Check In/Out" at bounding box center [58, 135] width 116 height 32
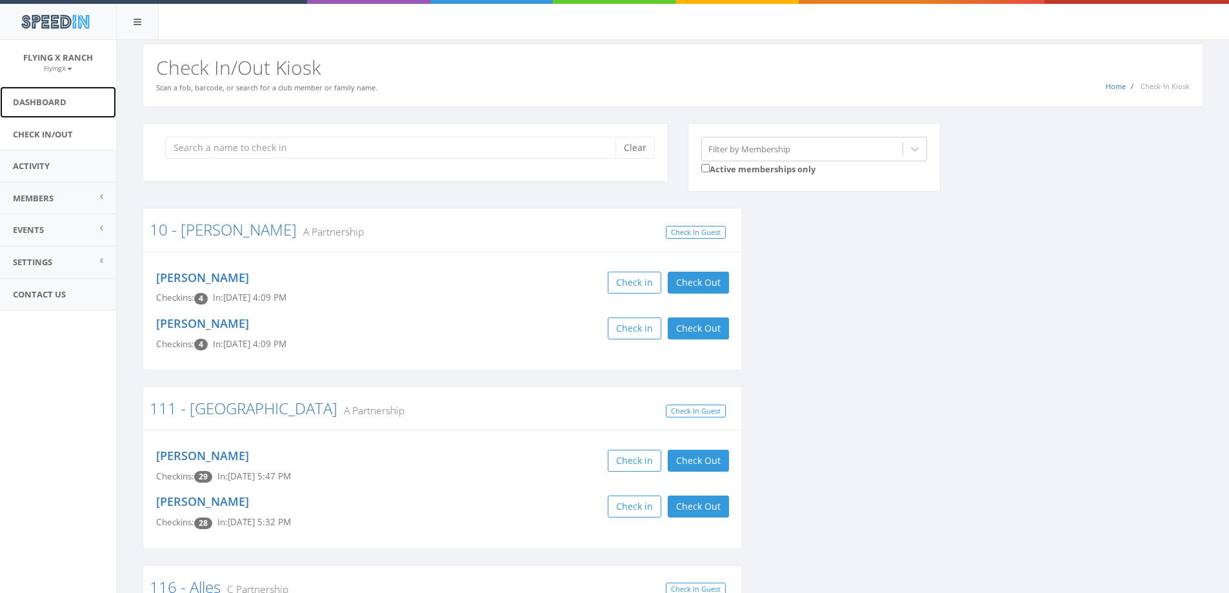
click at [55, 97] on link "Dashboard" at bounding box center [58, 102] width 116 height 32
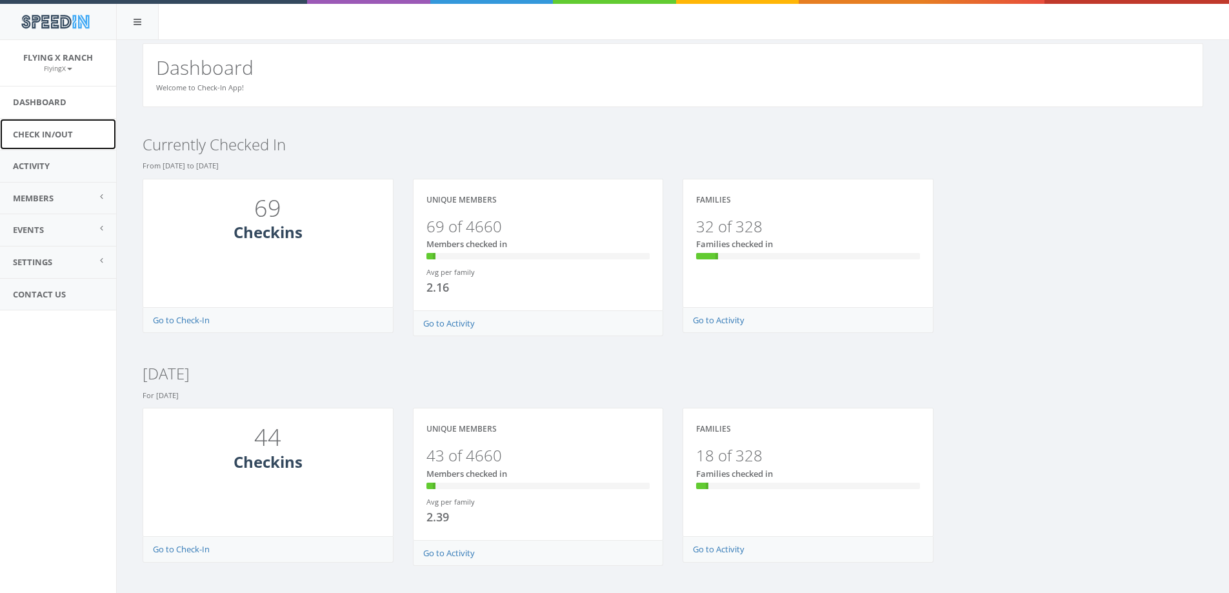
click at [61, 132] on link "Check In/Out" at bounding box center [58, 135] width 116 height 32
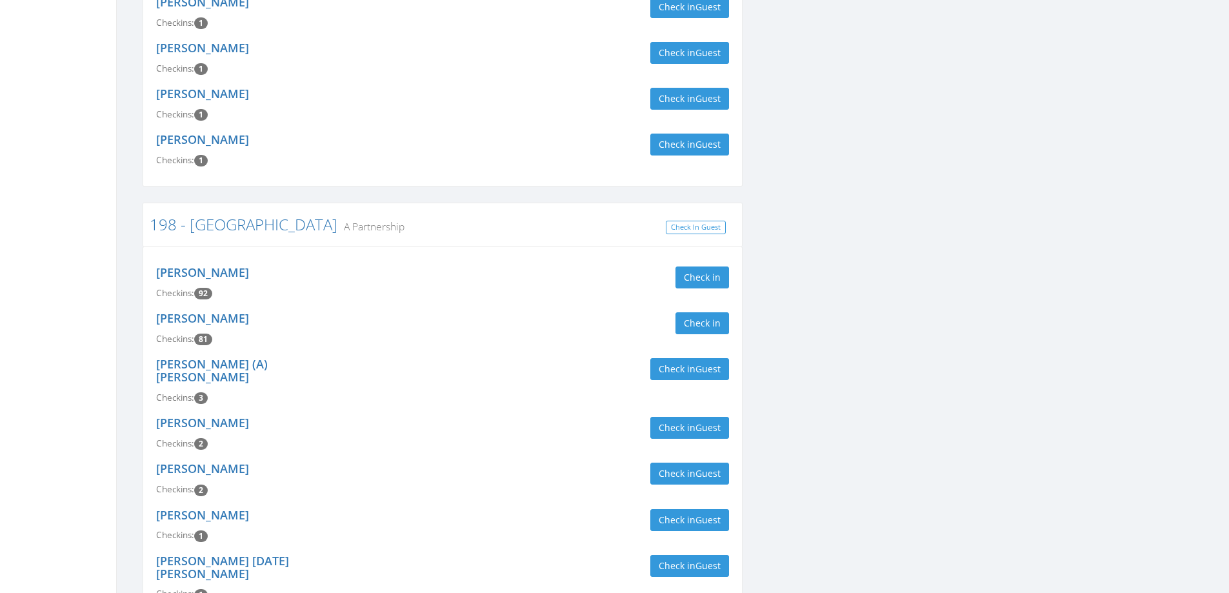
scroll to position [1032, 0]
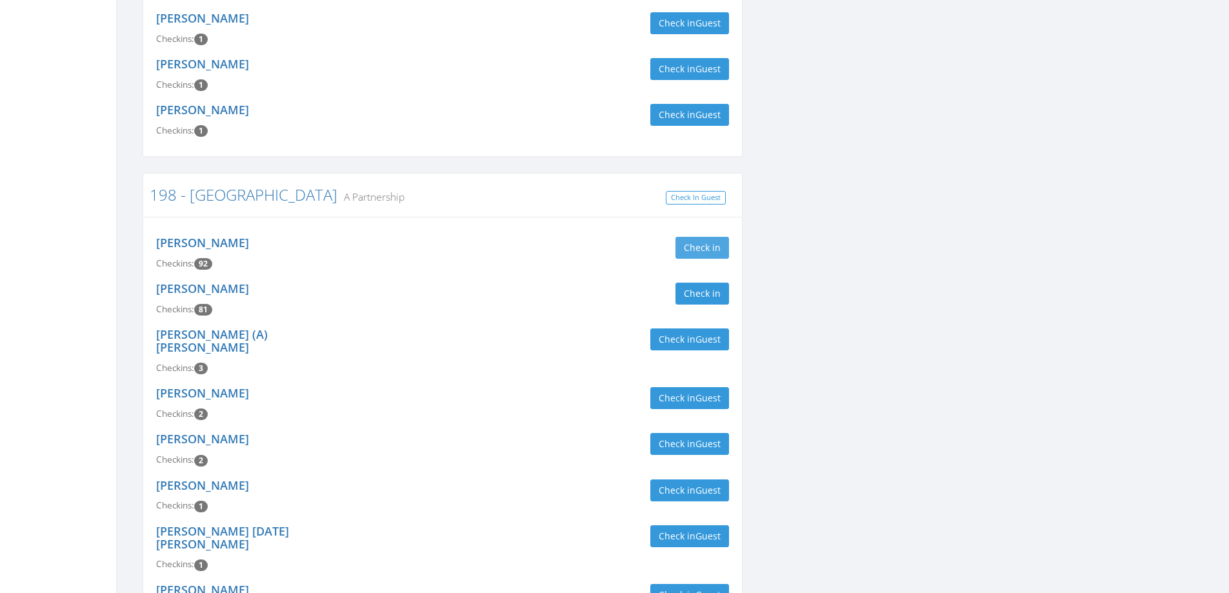
type input "needham"
click at [694, 237] on button "Check in" at bounding box center [702, 248] width 54 height 22
click at [711, 283] on button "Check in" at bounding box center [702, 294] width 54 height 22
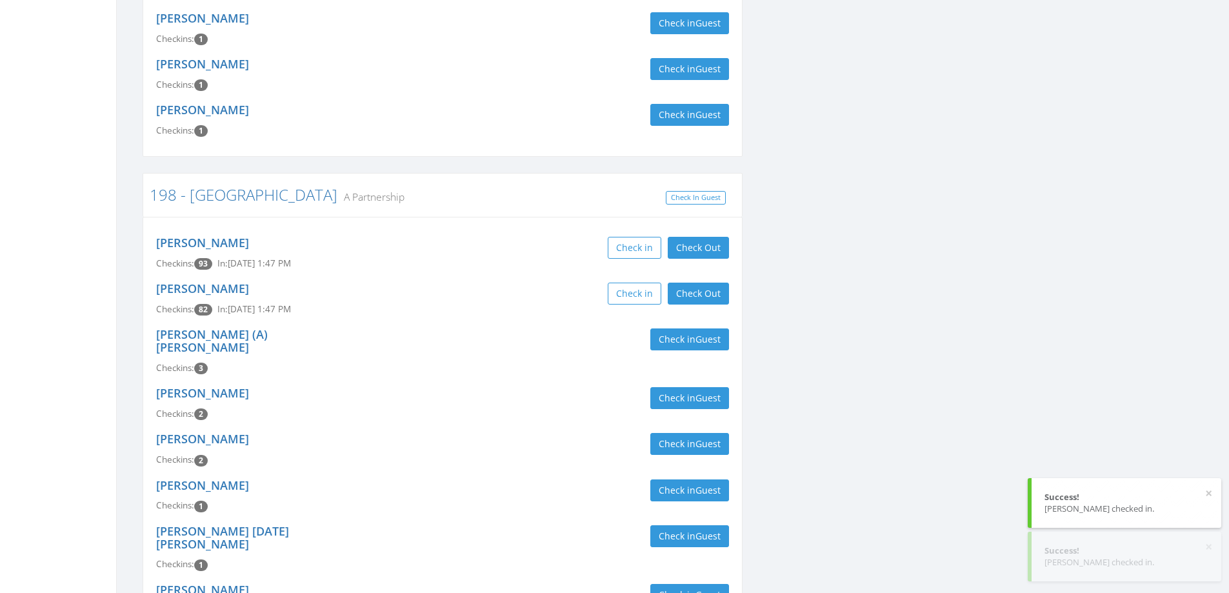
click at [435, 276] on div "Lisa Needham Checkins: 82 In: Aug 29, 1:47 PM Check in Check Out Check Out" at bounding box center [442, 299] width 592 height 46
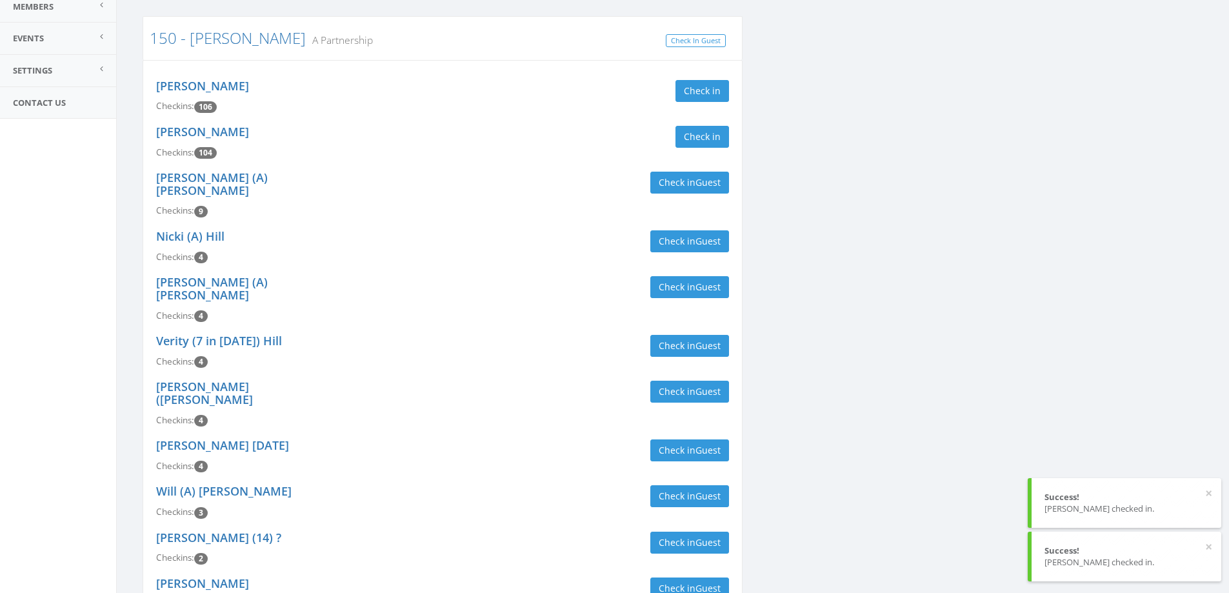
scroll to position [0, 0]
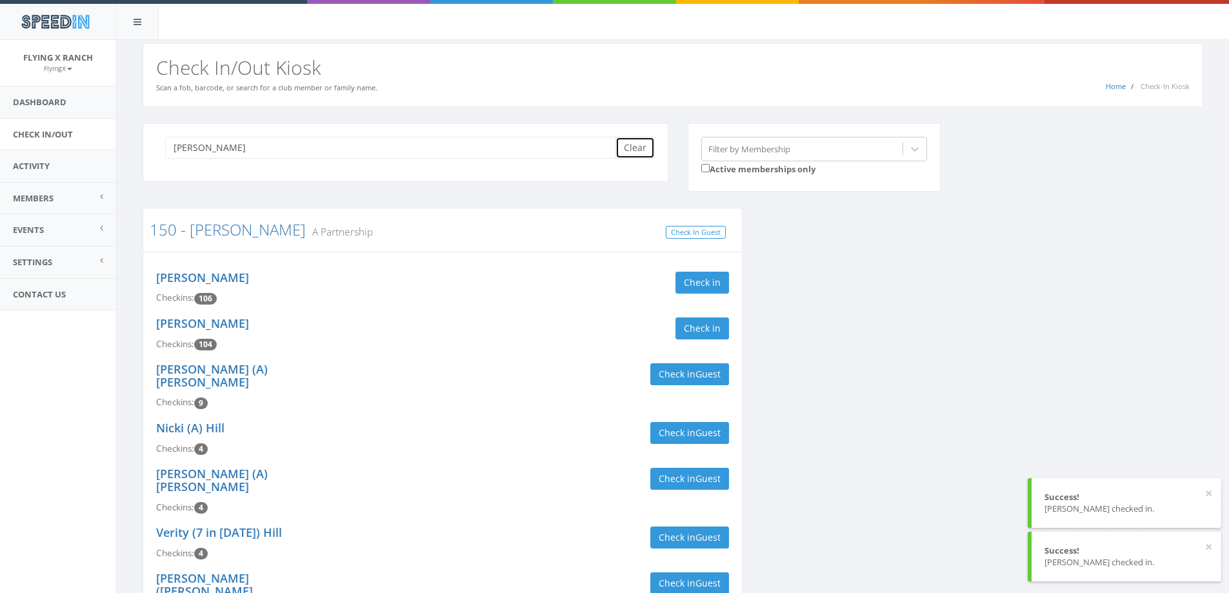
click at [637, 150] on button "Clear" at bounding box center [634, 148] width 39 height 22
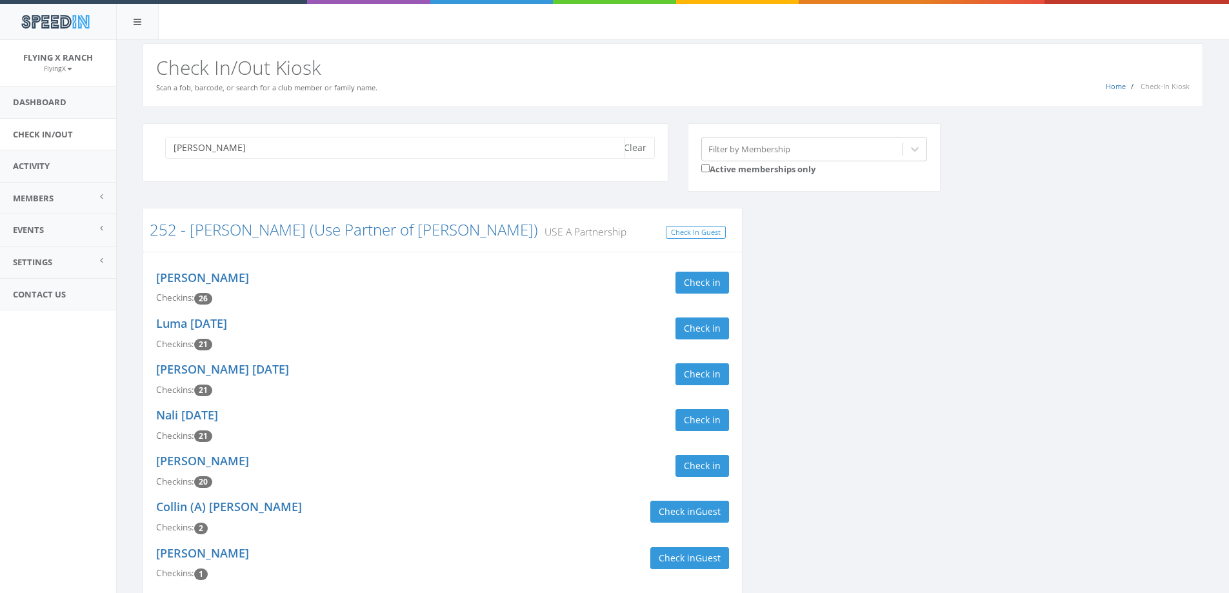
scroll to position [381, 0]
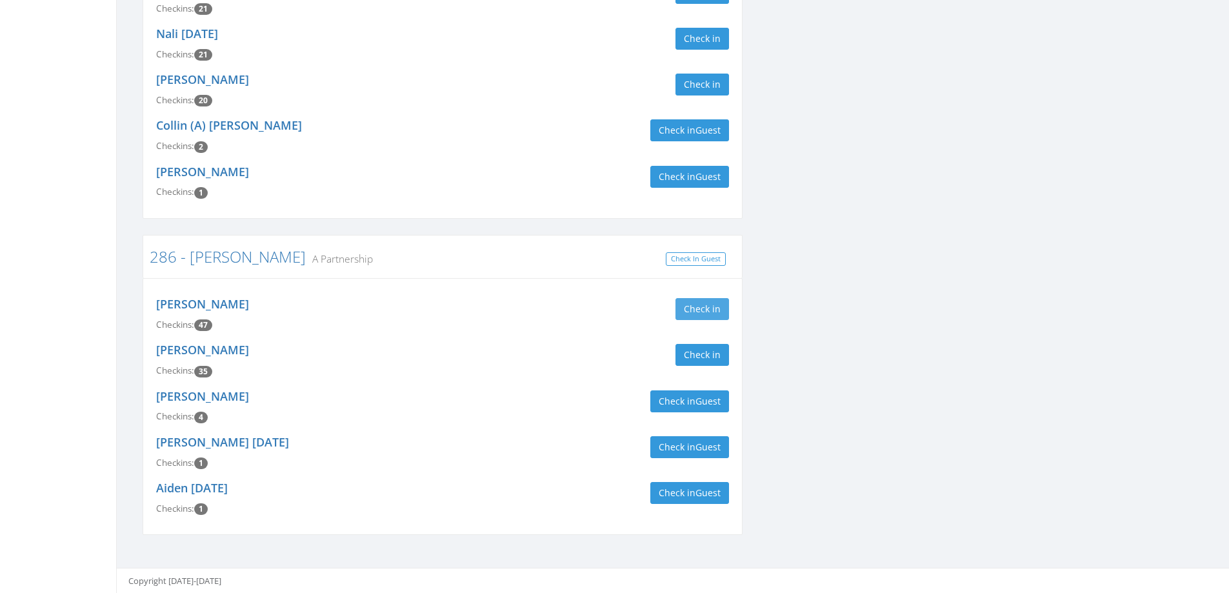
type input "murray"
click at [700, 310] on button "Check in" at bounding box center [702, 309] width 54 height 22
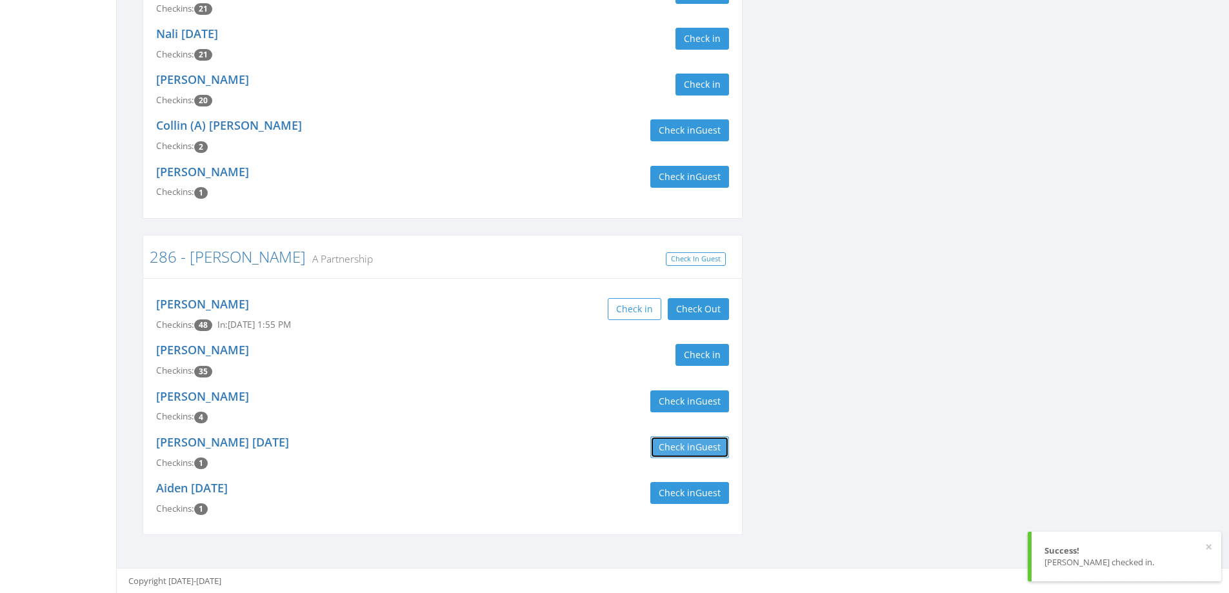
click at [689, 447] on button "Check in Guest" at bounding box center [689, 447] width 79 height 22
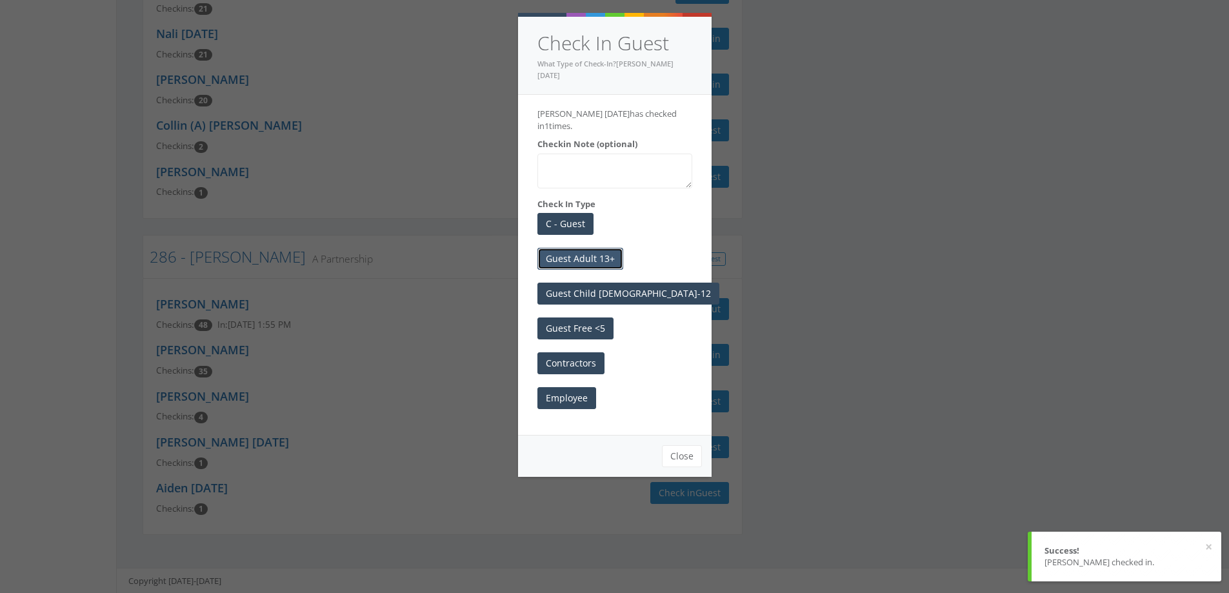
click at [598, 250] on button "Guest Adult 13+" at bounding box center [580, 259] width 86 height 22
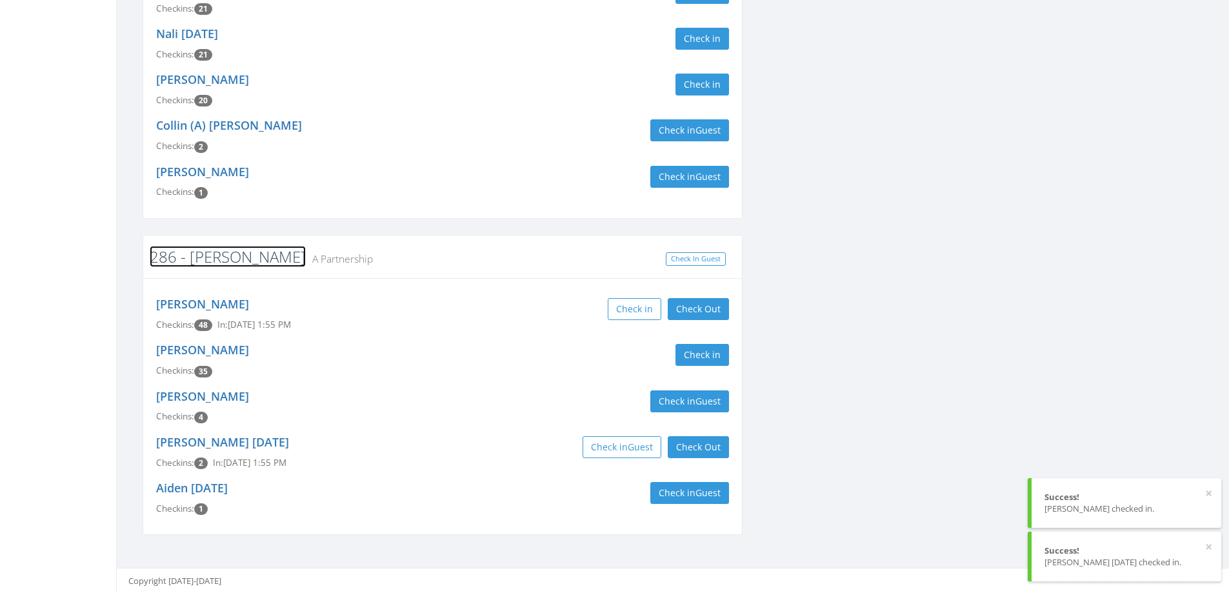
click at [215, 260] on link "286 - [PERSON_NAME]" at bounding box center [228, 256] width 156 height 21
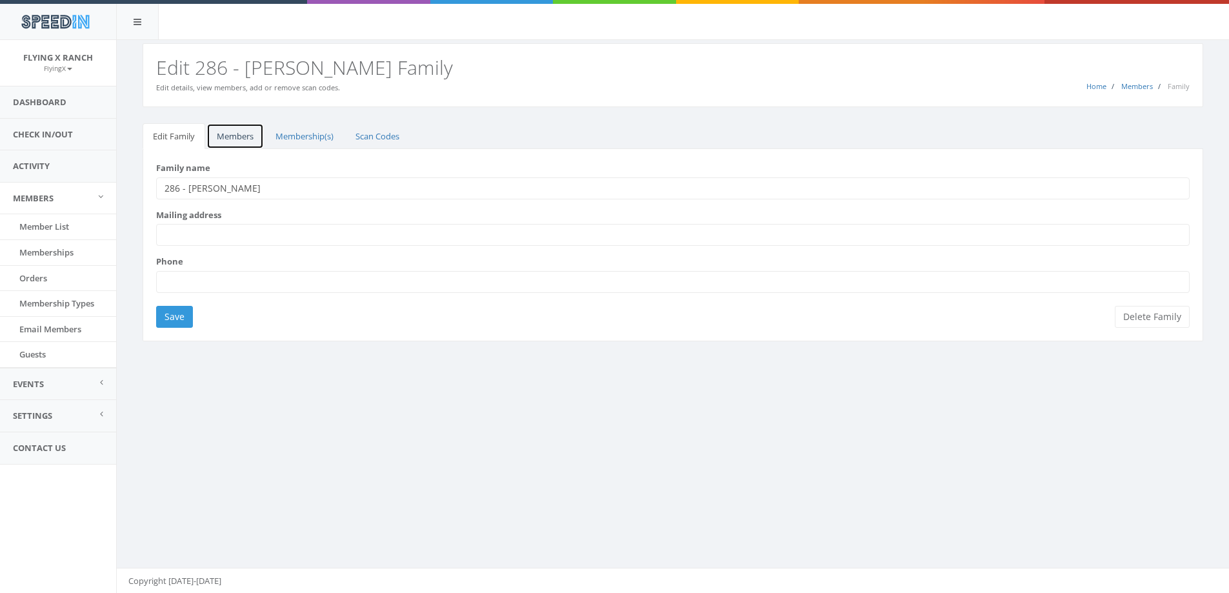
click at [238, 137] on link "Members" at bounding box center [234, 136] width 57 height 26
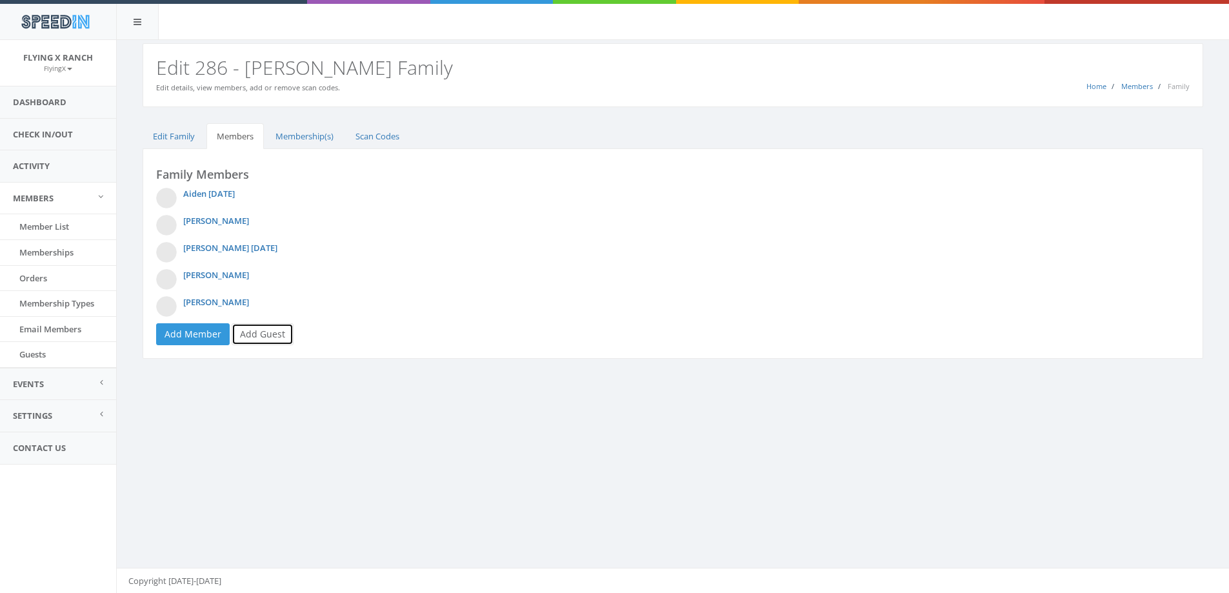
click at [262, 333] on link "Add Guest" at bounding box center [263, 334] width 62 height 22
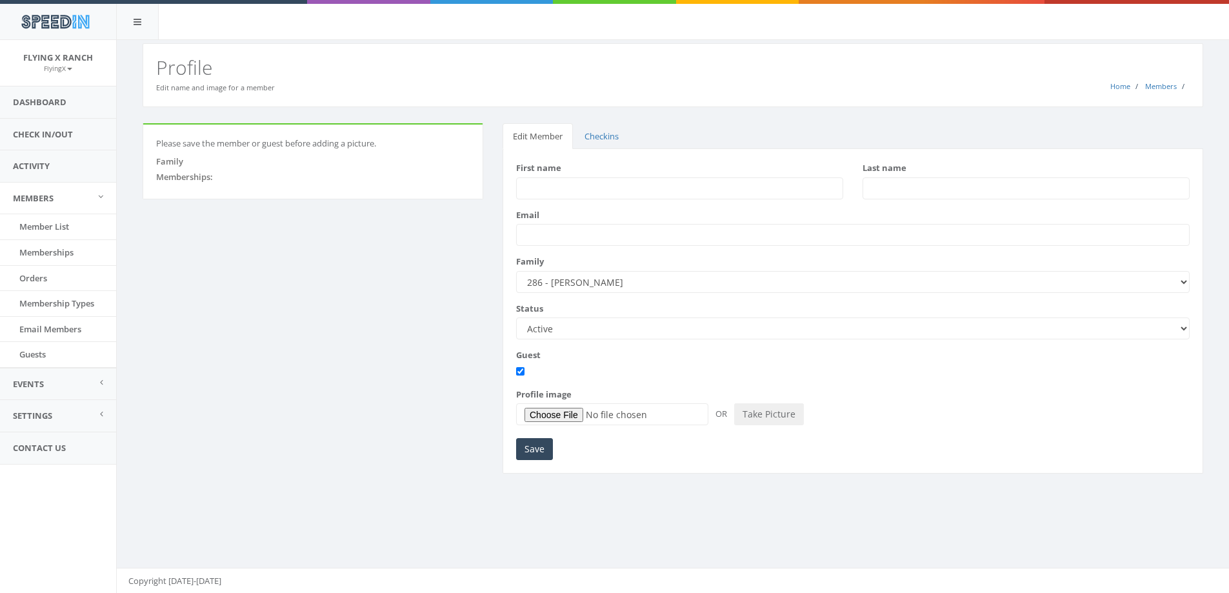
click at [545, 186] on input "First name" at bounding box center [679, 188] width 327 height 22
type input "[PERSON_NAME]"
click at [534, 447] on input "Save" at bounding box center [534, 449] width 37 height 22
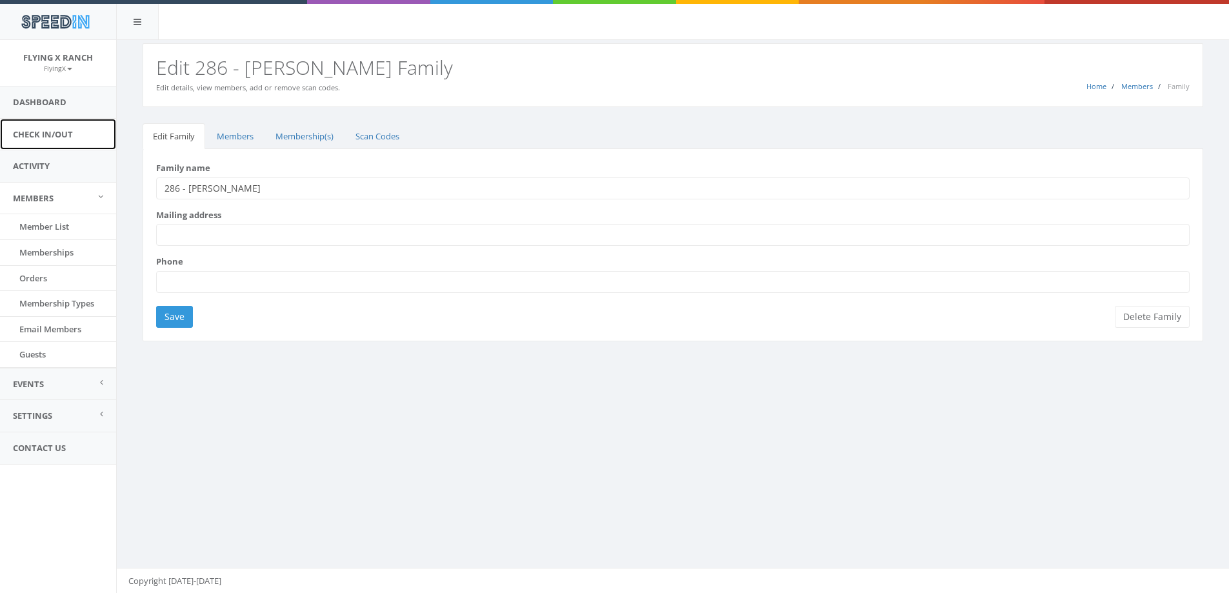
click at [59, 134] on link "Check In/Out" at bounding box center [58, 135] width 116 height 32
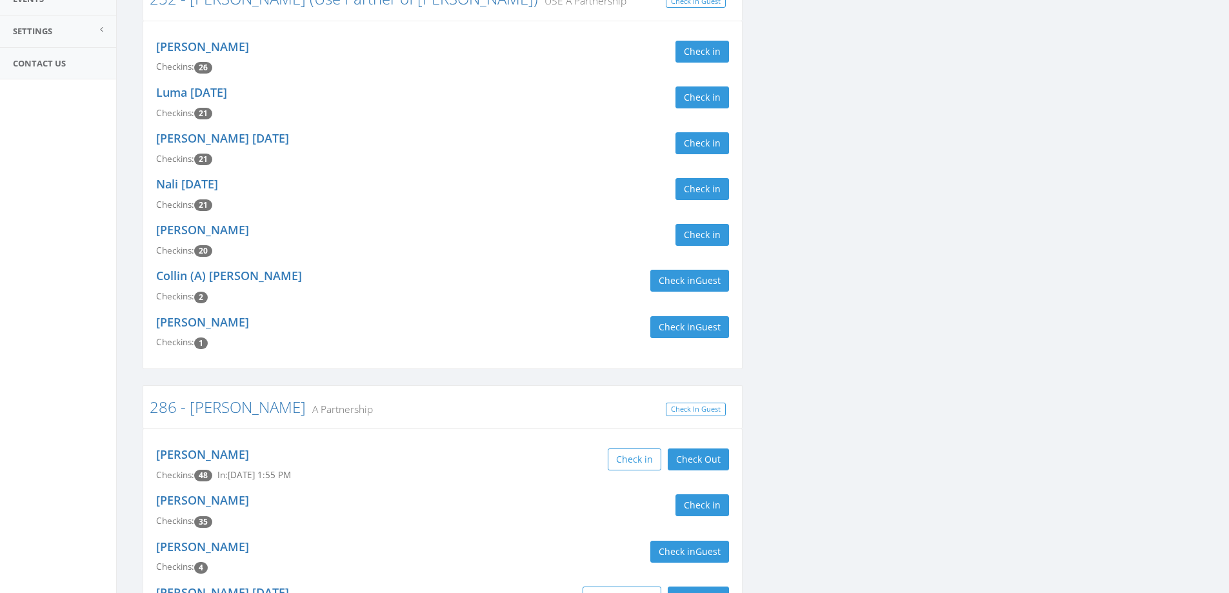
scroll to position [427, 0]
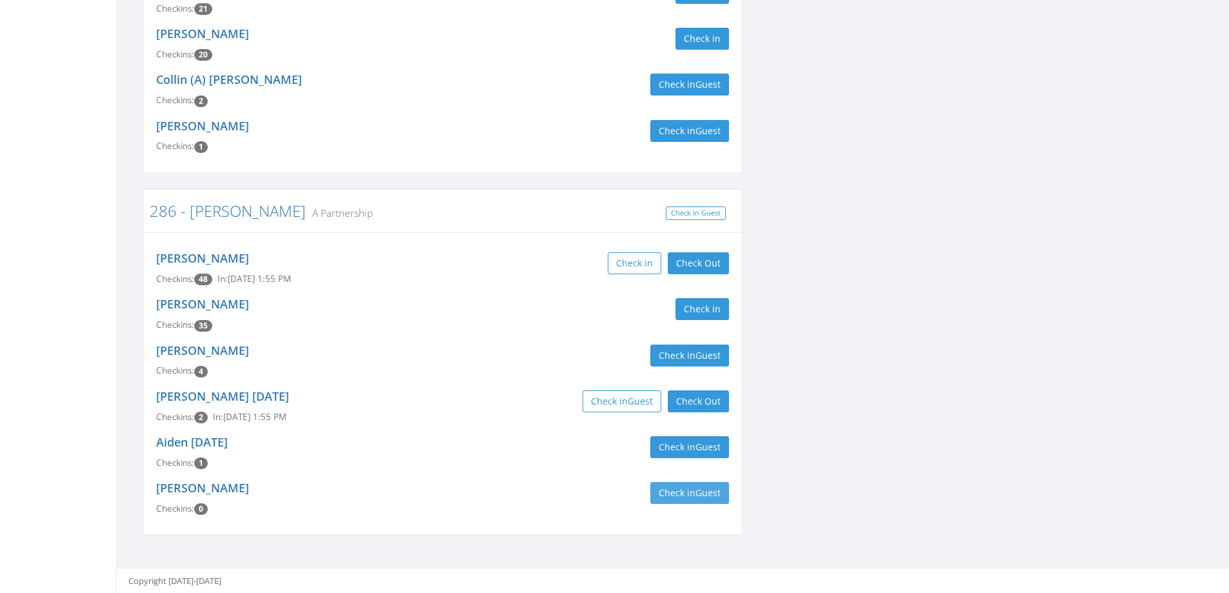
type input "[PERSON_NAME]"
click at [662, 495] on button "Check in Guest" at bounding box center [689, 493] width 79 height 22
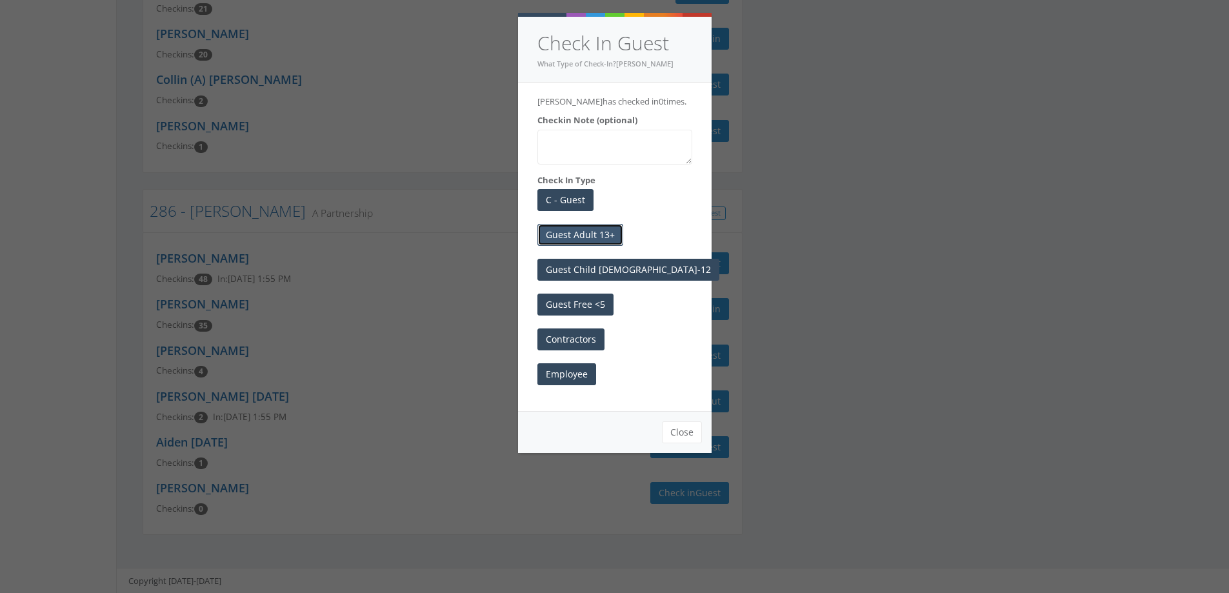
click at [602, 237] on button "Guest Adult 13+" at bounding box center [580, 235] width 86 height 22
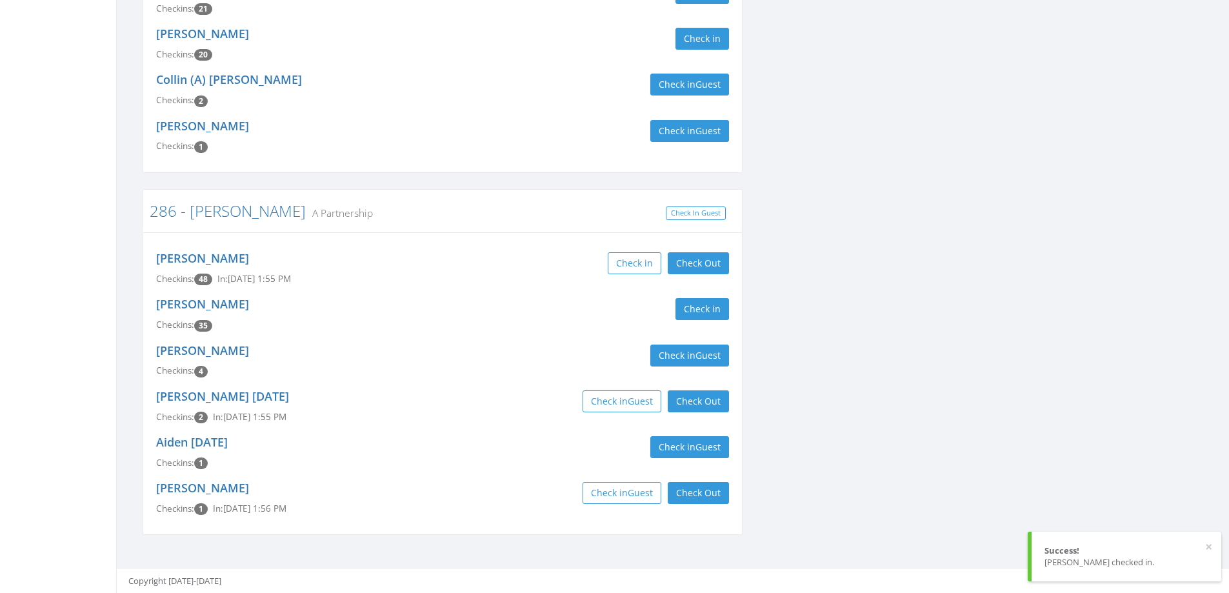
scroll to position [0, 0]
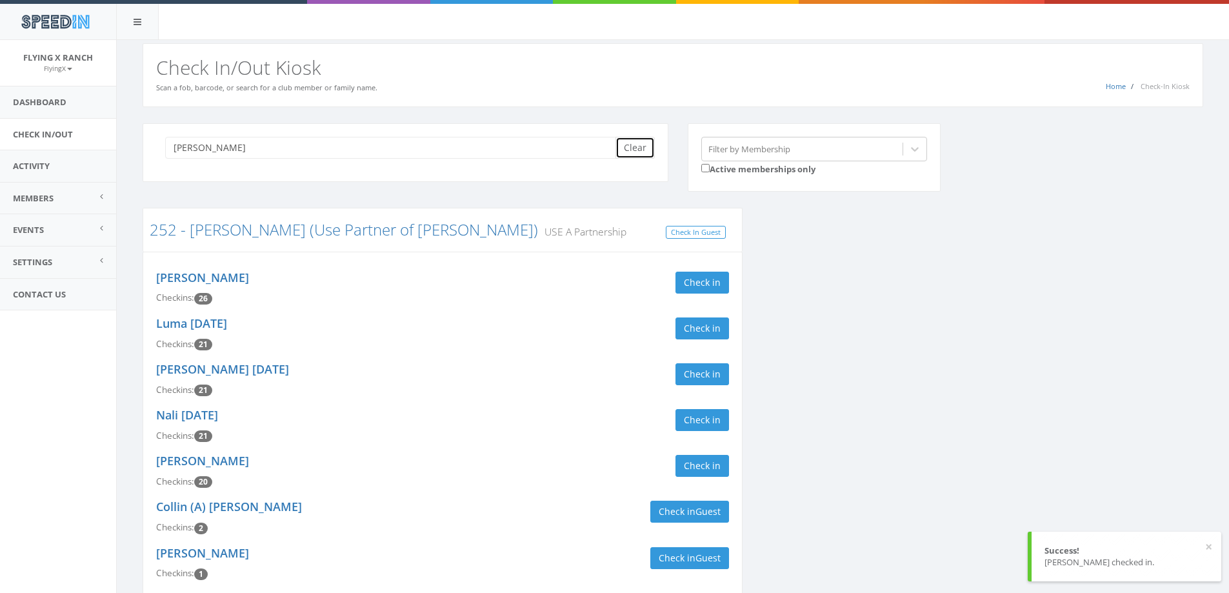
drag, startPoint x: 640, startPoint y: 148, endPoint x: 618, endPoint y: 138, distance: 24.2
click at [640, 148] on button "Clear" at bounding box center [634, 148] width 39 height 22
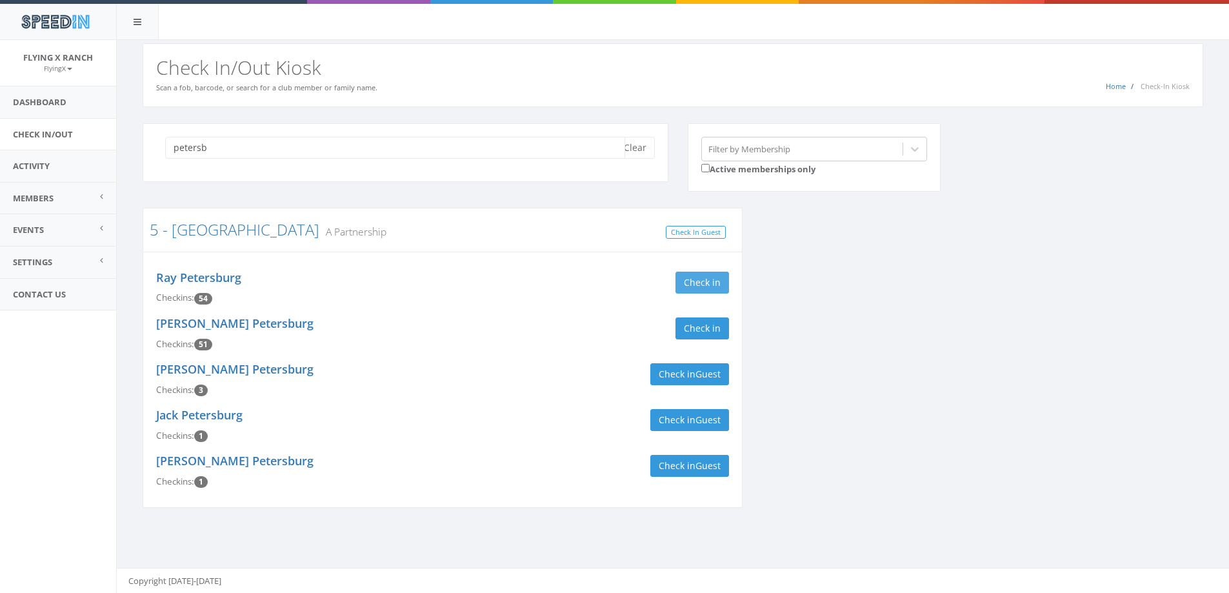
type input "petersb"
drag, startPoint x: 703, startPoint y: 282, endPoint x: 703, endPoint y: 315, distance: 32.9
click at [703, 284] on button "Check in" at bounding box center [702, 283] width 54 height 22
click at [704, 326] on button "Check in" at bounding box center [702, 328] width 54 height 22
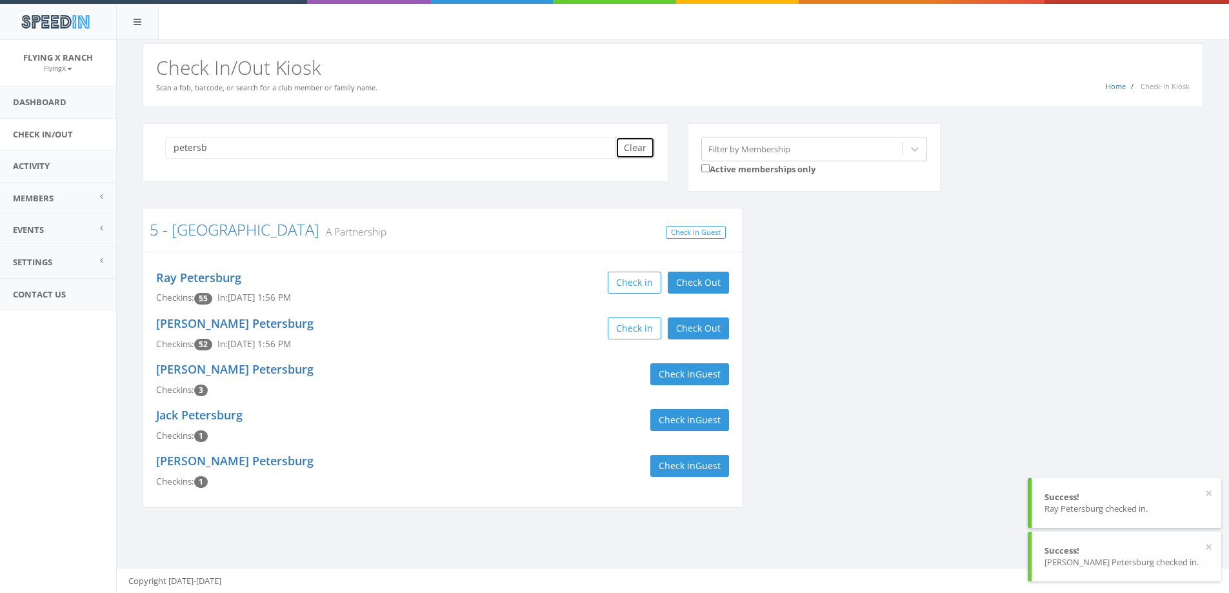
click at [649, 152] on button "Clear" at bounding box center [634, 148] width 39 height 22
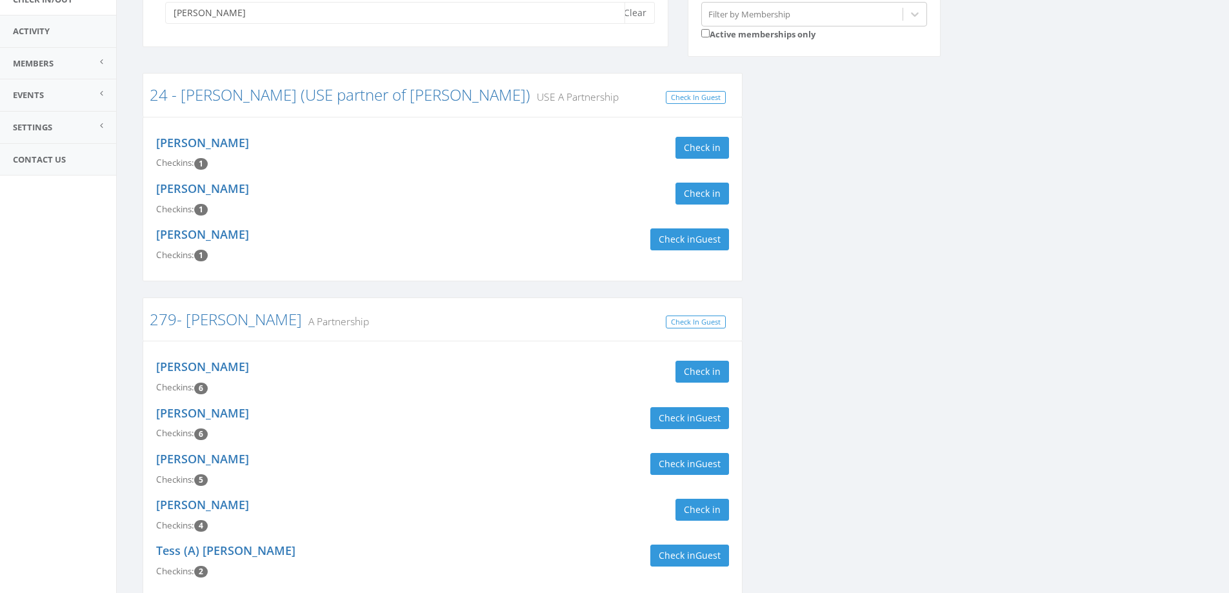
scroll to position [197, 0]
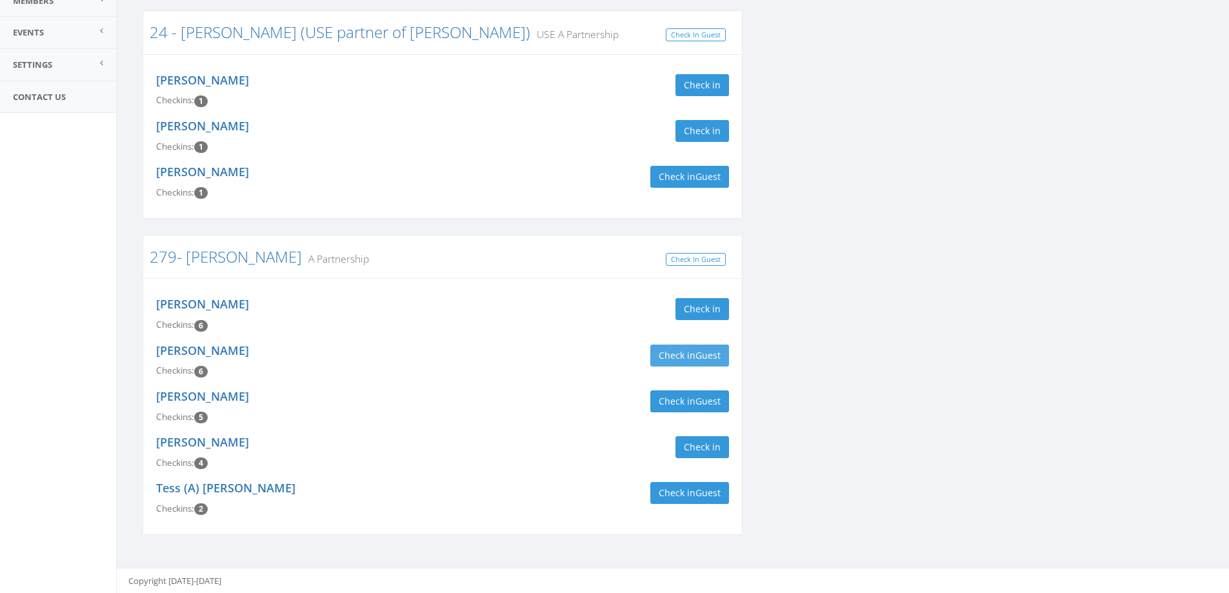
type input "[PERSON_NAME]"
click at [679, 353] on button "Check in Guest" at bounding box center [689, 355] width 79 height 22
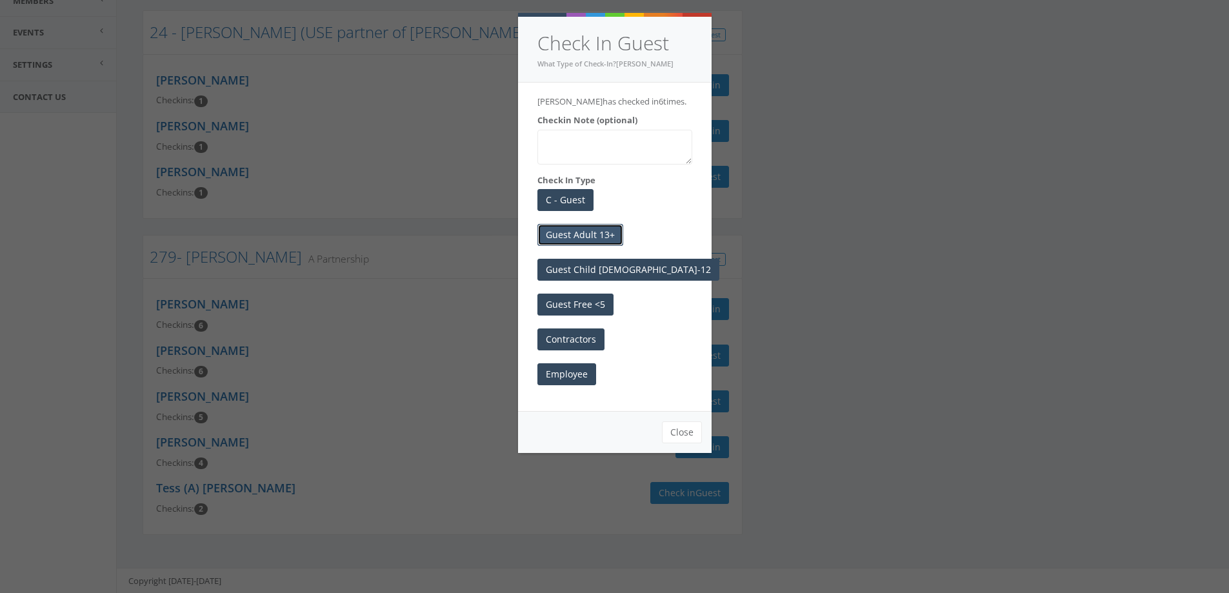
click at [608, 246] on button "Guest Adult 13+" at bounding box center [580, 235] width 86 height 22
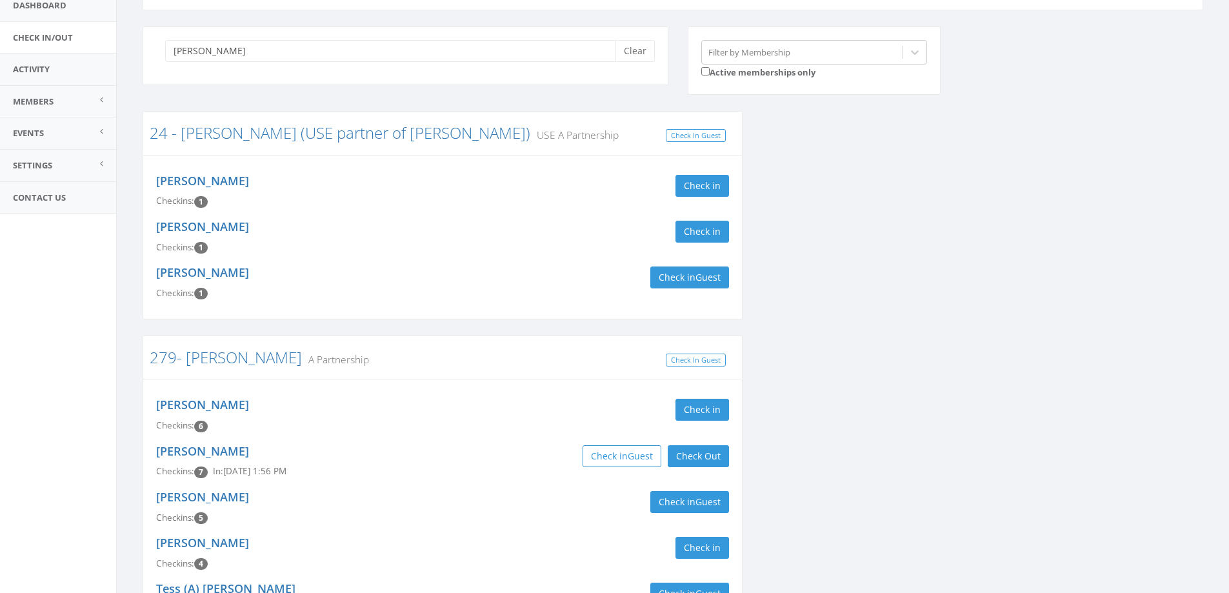
scroll to position [0, 0]
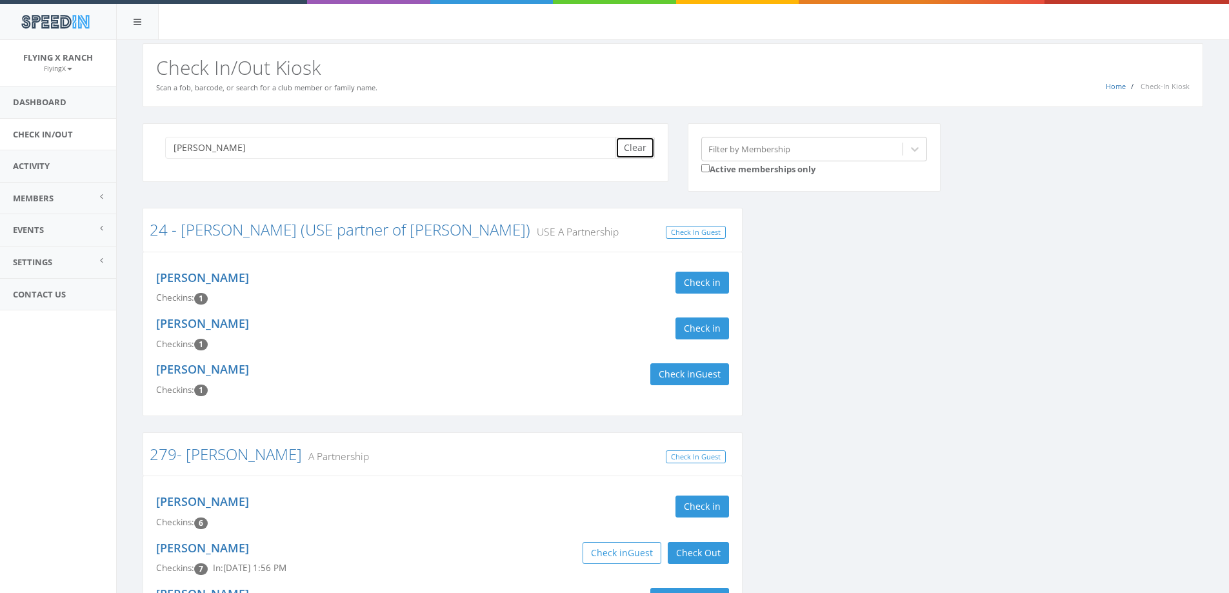
click at [628, 153] on button "Clear" at bounding box center [634, 148] width 39 height 22
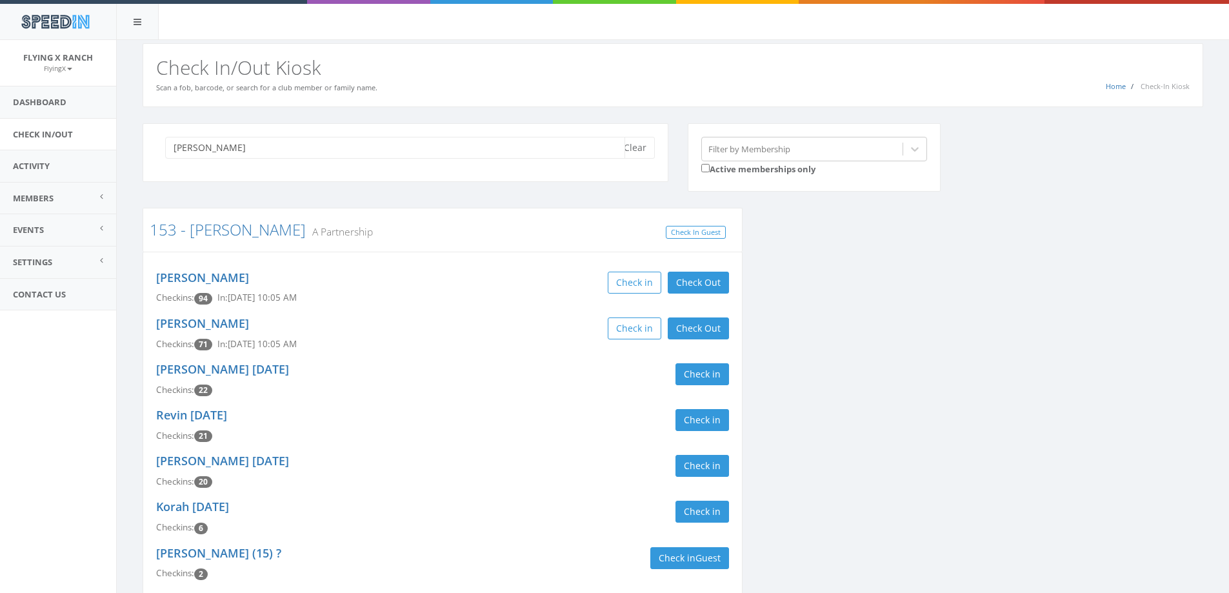
click at [611, 151] on input "[PERSON_NAME]" at bounding box center [395, 148] width 460 height 22
type input "[PERSON_NAME]"
click at [634, 146] on button "Clear" at bounding box center [634, 148] width 39 height 22
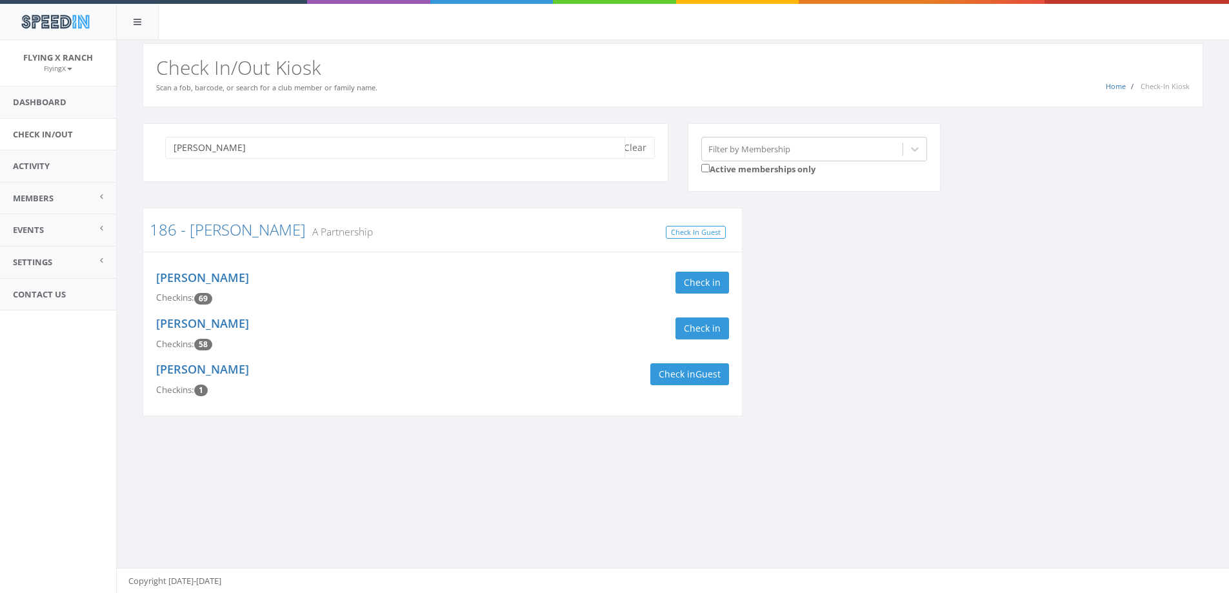
type input "[PERSON_NAME]"
click at [704, 266] on div "[PERSON_NAME] Checkins: 69 Check in" at bounding box center [442, 288] width 592 height 46
click at [704, 277] on button "Check in" at bounding box center [702, 283] width 54 height 22
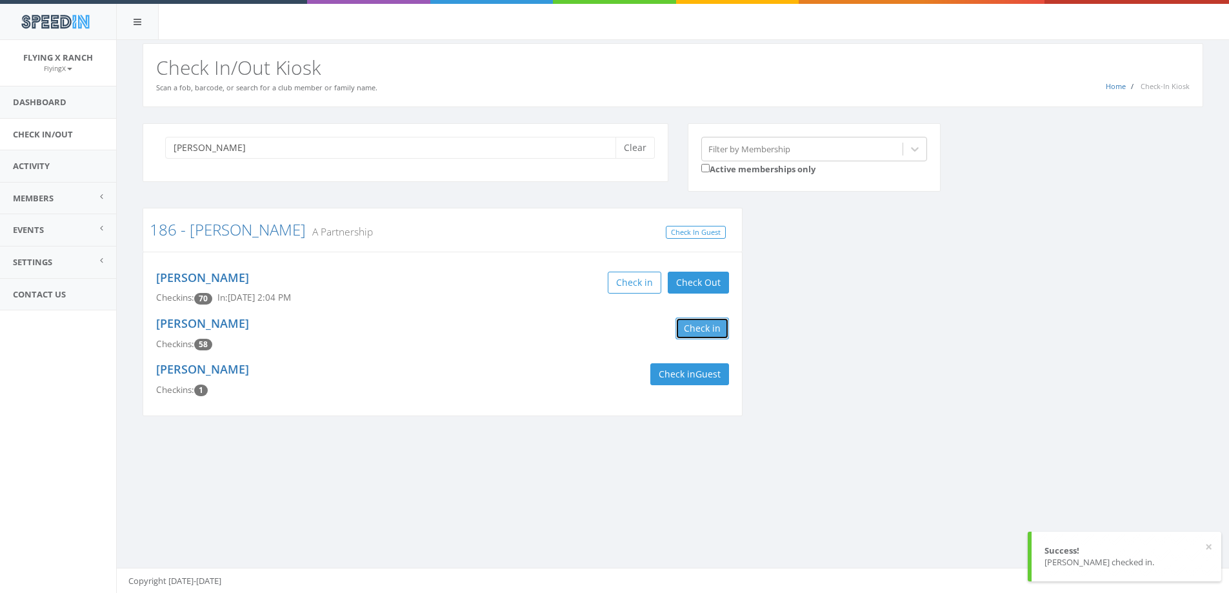
click at [705, 326] on button "Check in" at bounding box center [702, 328] width 54 height 22
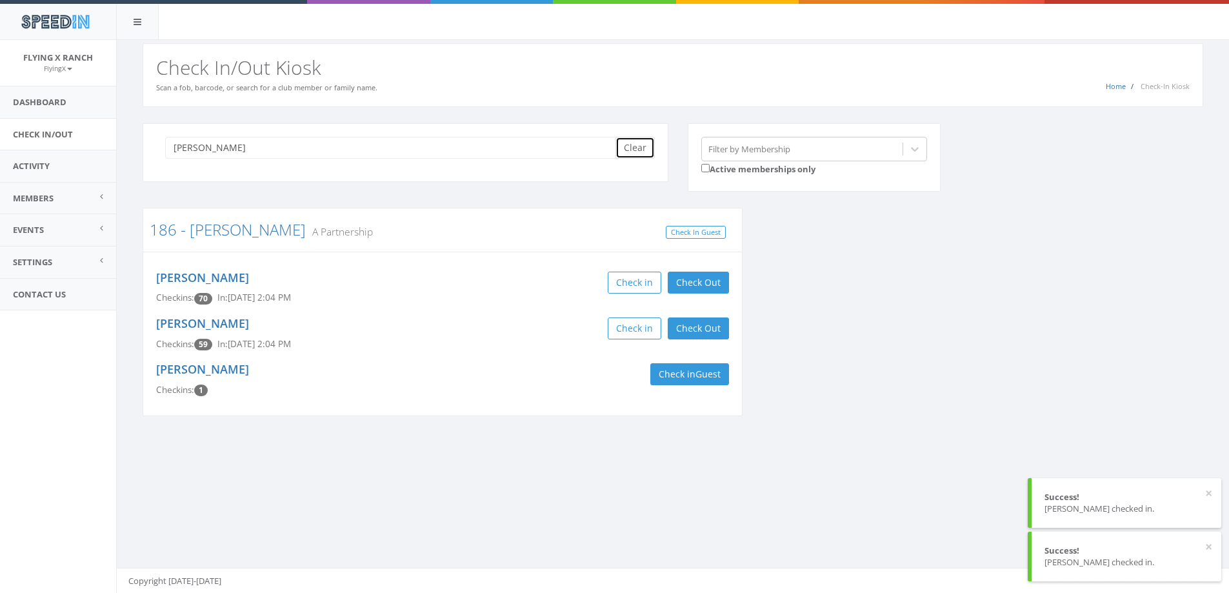
click at [631, 151] on button "Clear" at bounding box center [634, 148] width 39 height 22
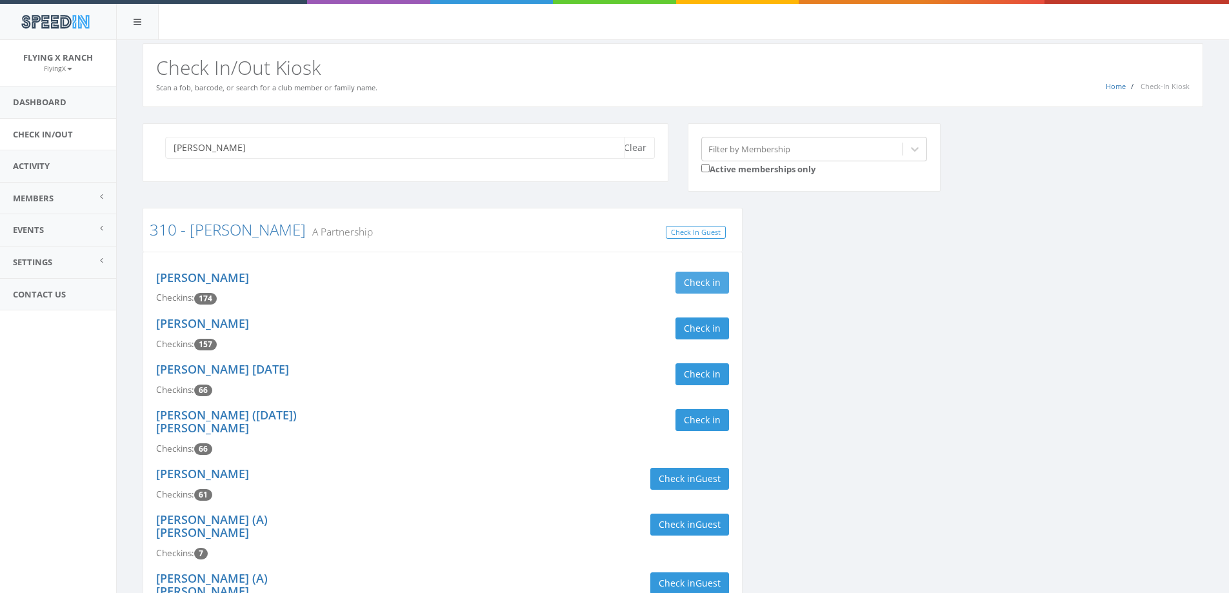
type input "[PERSON_NAME]"
click at [693, 277] on button "Check in" at bounding box center [702, 283] width 54 height 22
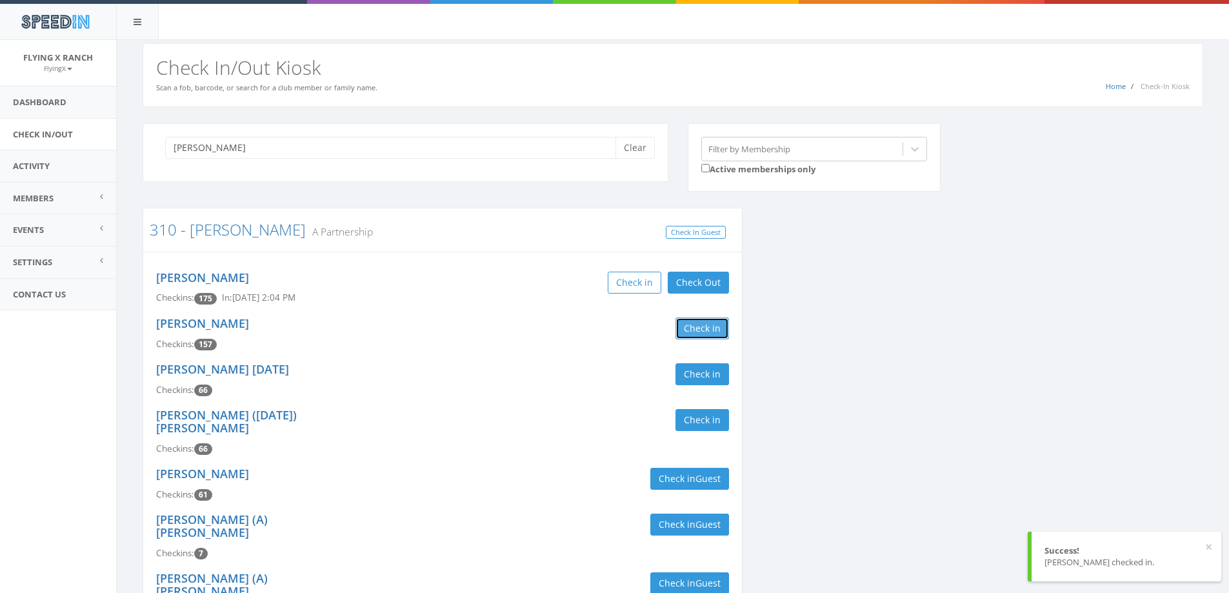
click at [706, 323] on button "Check in" at bounding box center [702, 328] width 54 height 22
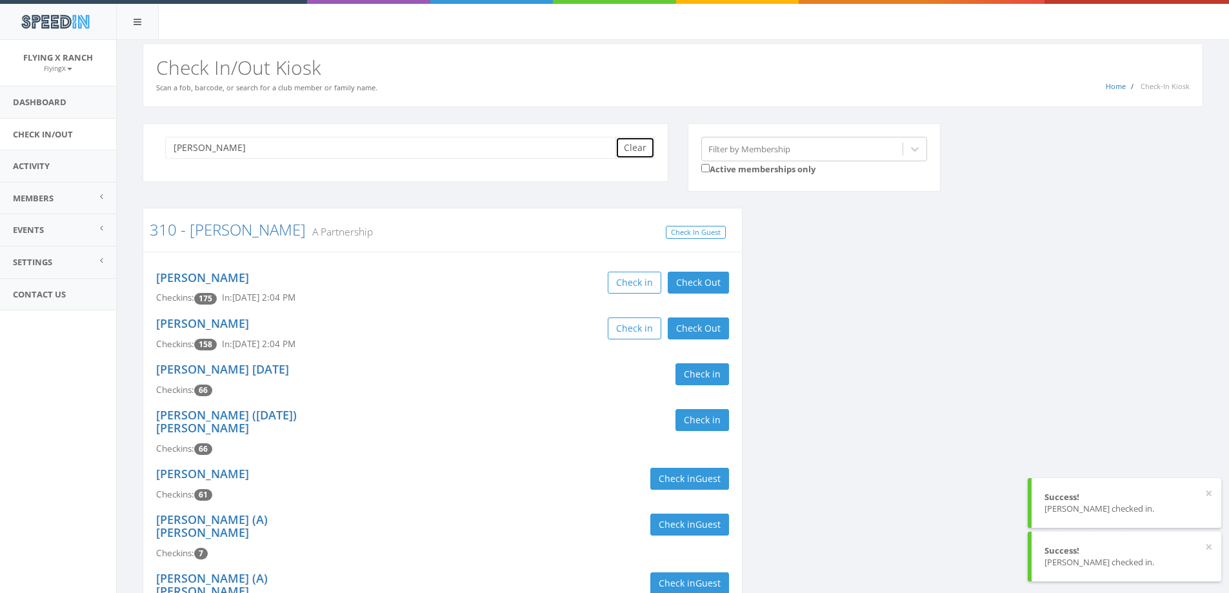
click at [635, 154] on button "Clear" at bounding box center [634, 148] width 39 height 22
